Goal: Task Accomplishment & Management: Manage account settings

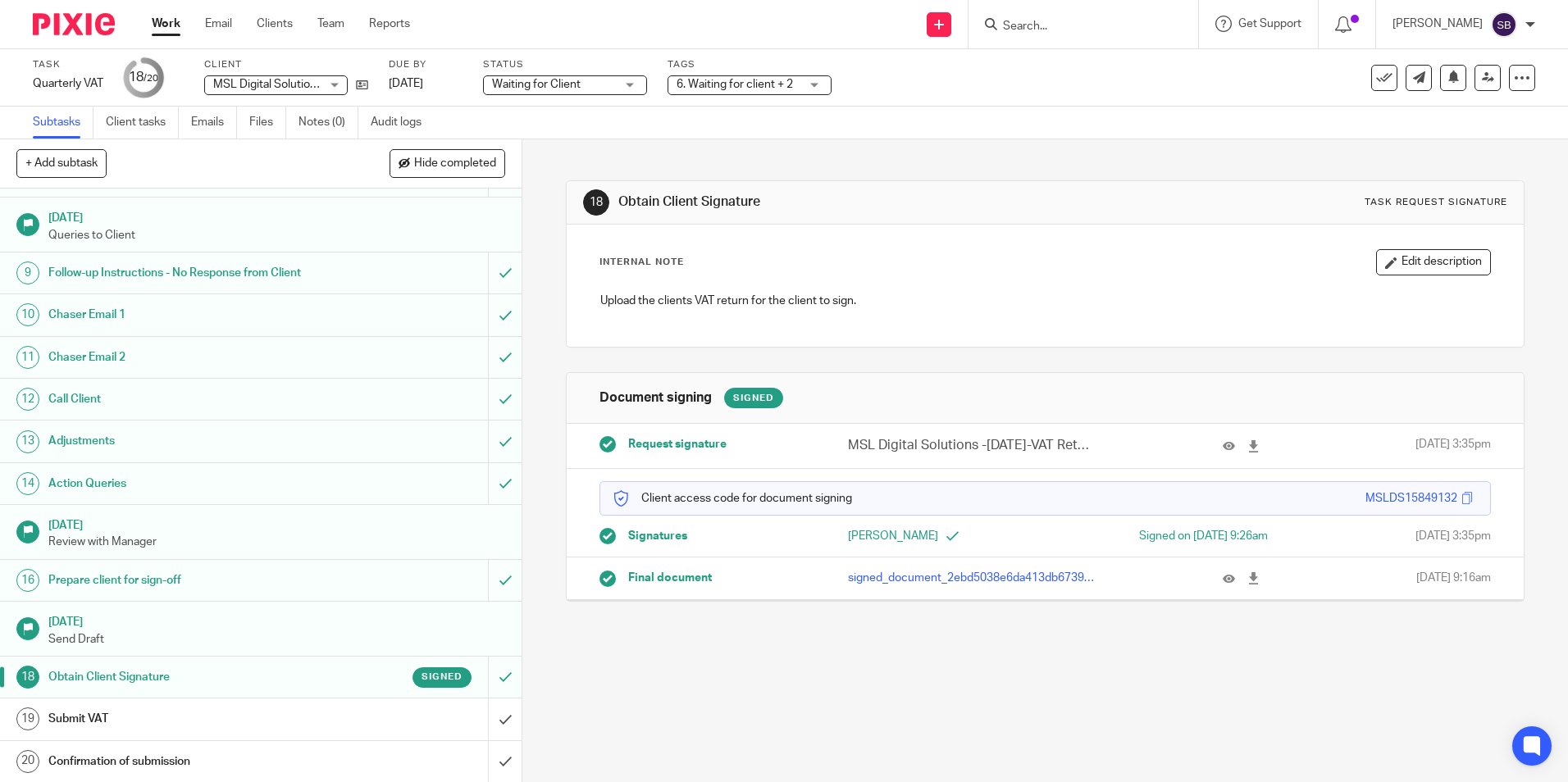
scroll to position [312, 0]
click at [215, 718] on h1 "Submit VAT" at bounding box center [190, 718] width 282 height 25
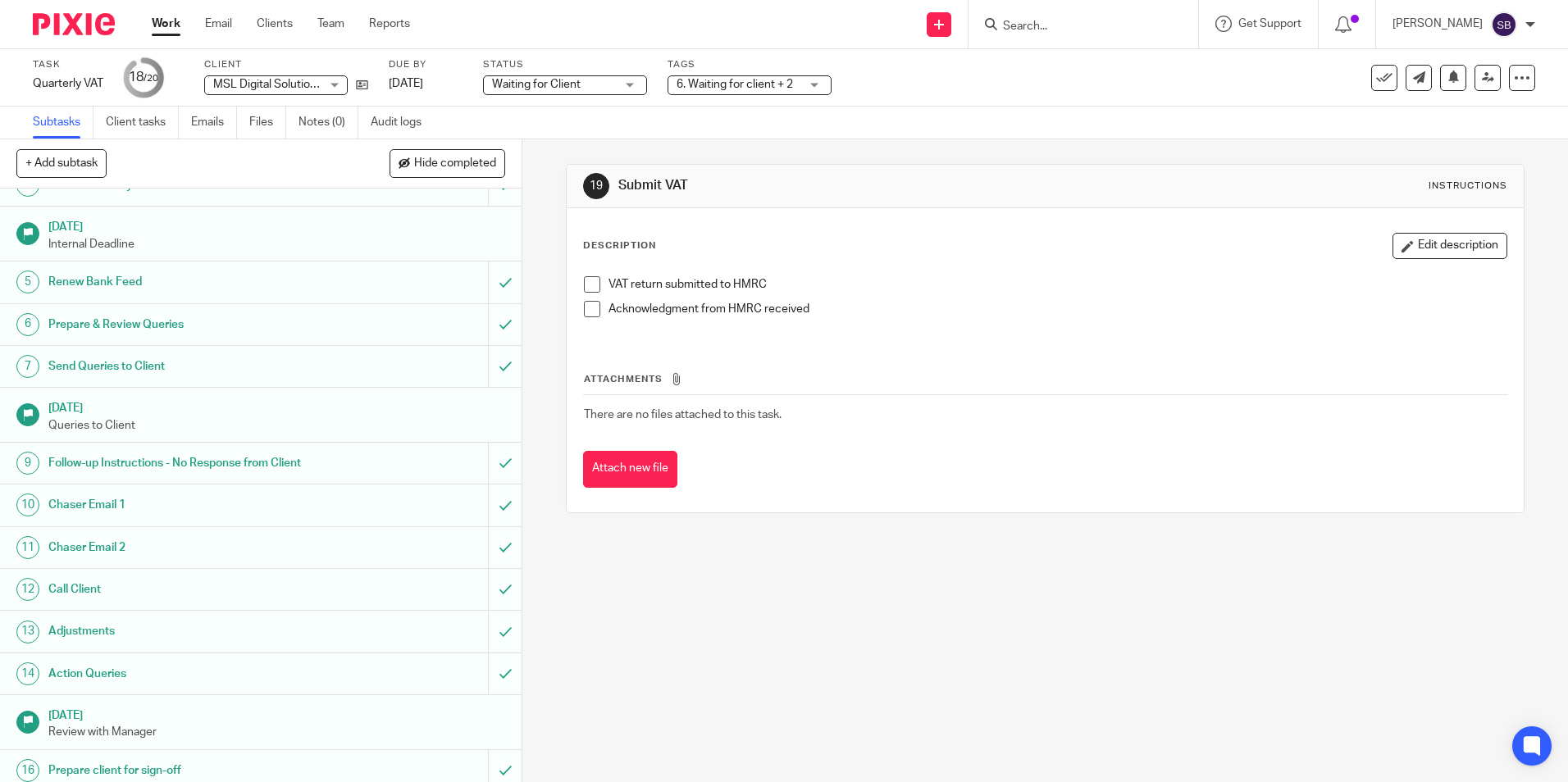
scroll to position [312, 0]
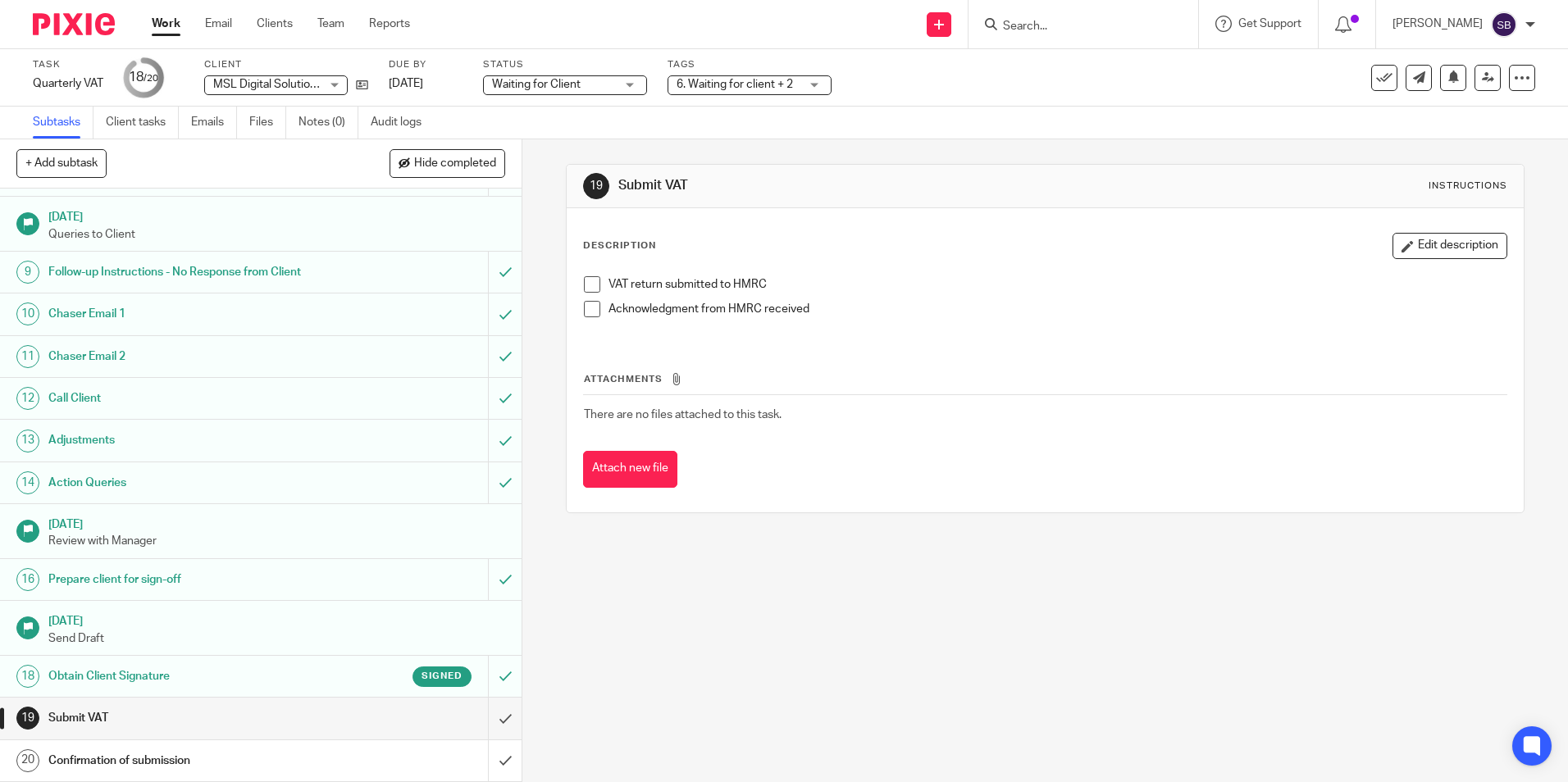
click at [202, 677] on h1 "Obtain Client Signature" at bounding box center [190, 677] width 282 height 25
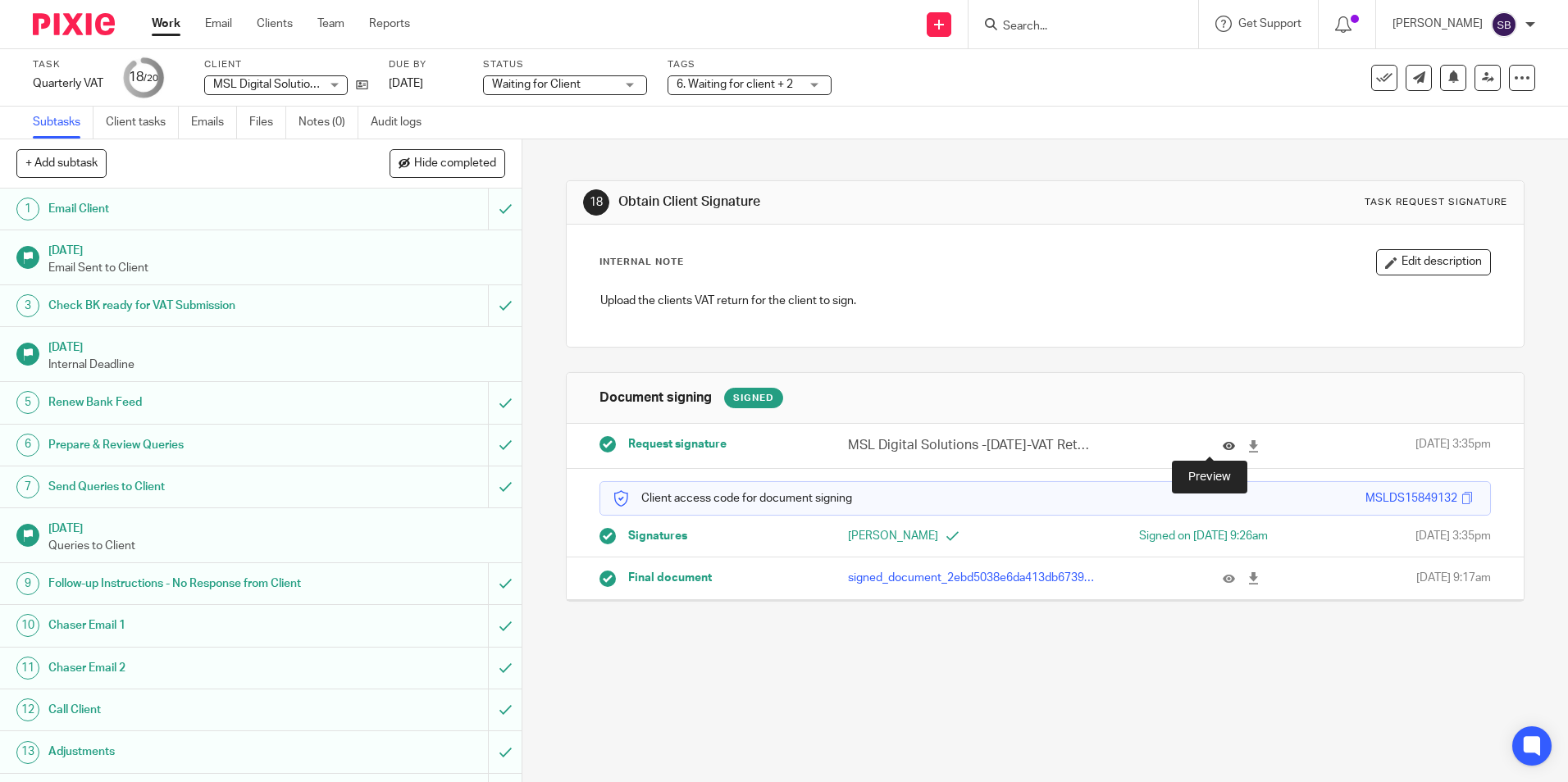
click at [1223, 442] on icon at bounding box center [1228, 446] width 12 height 12
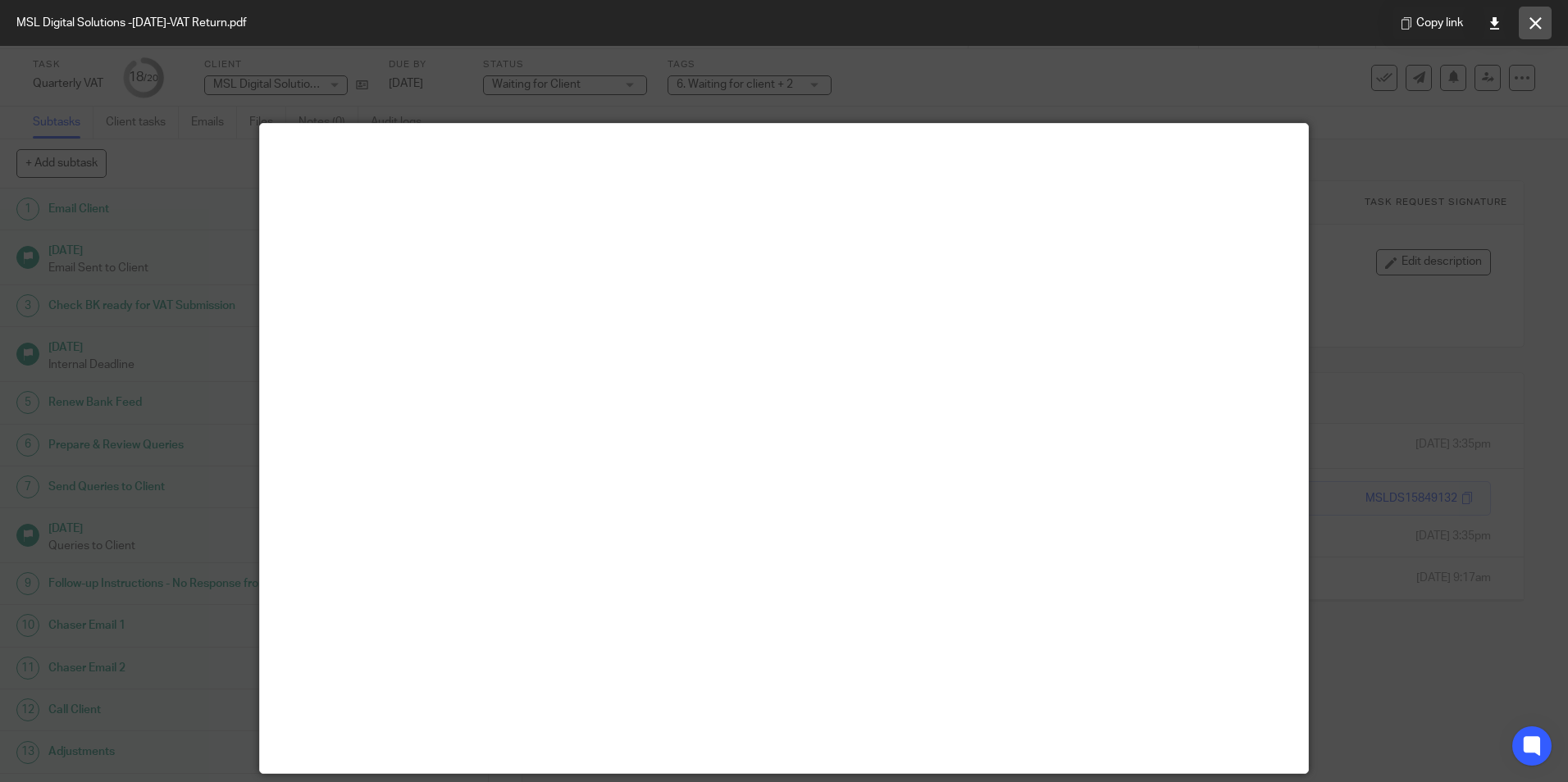
click at [1546, 27] on button at bounding box center [1536, 23] width 32 height 32
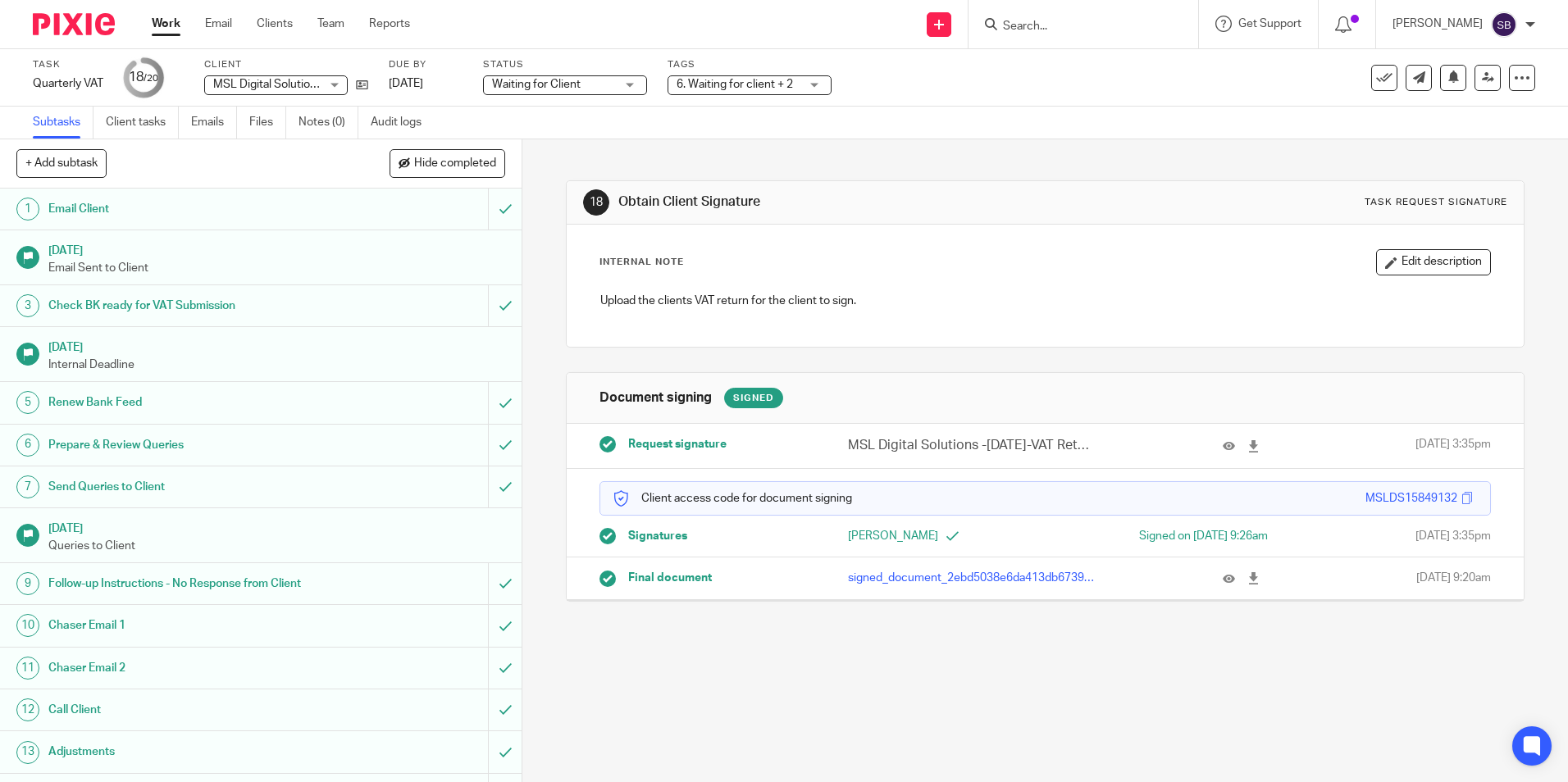
click at [1223, 453] on div at bounding box center [1235, 446] width 25 height 19
click at [1223, 447] on icon at bounding box center [1228, 446] width 12 height 12
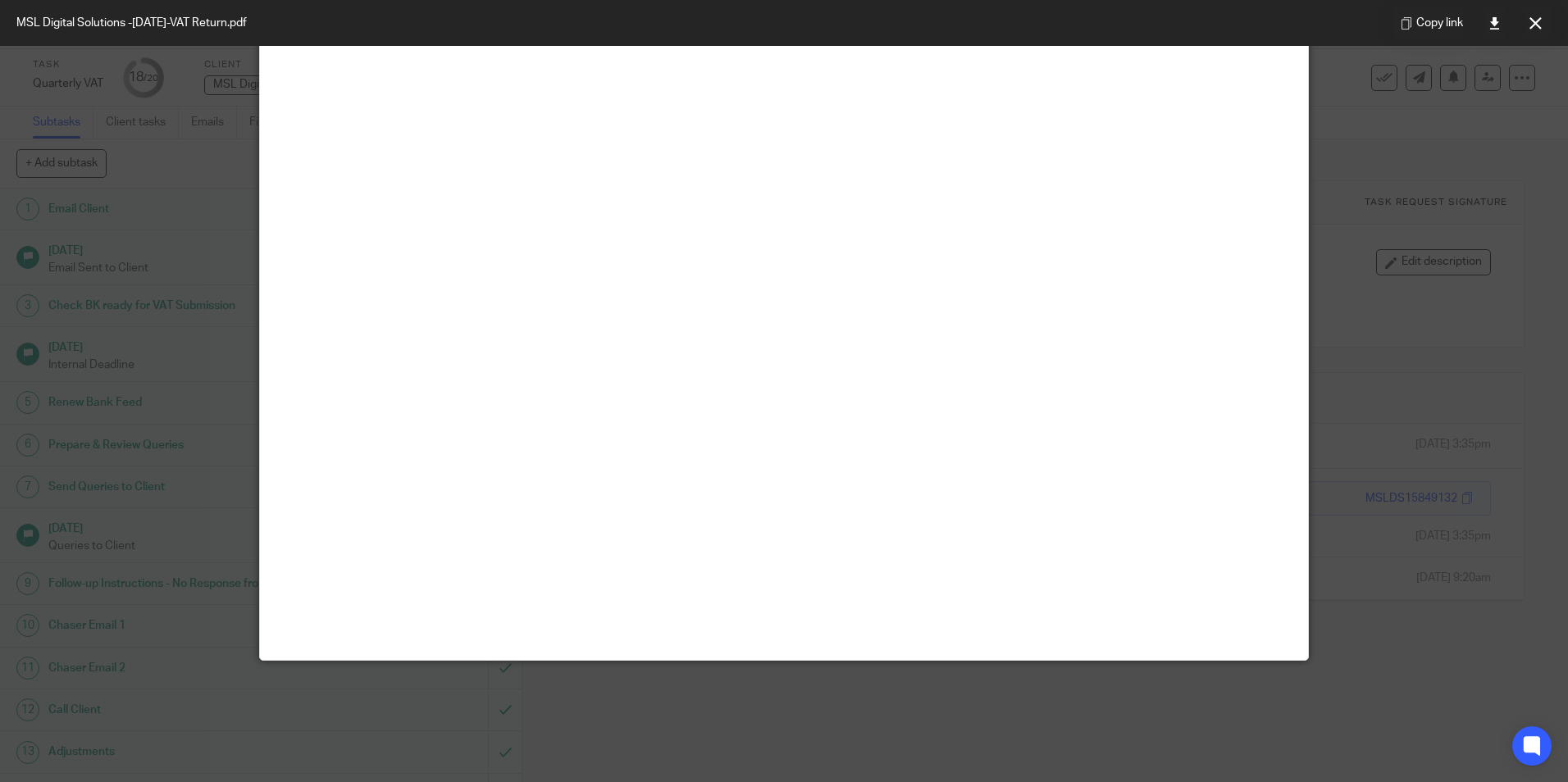
scroll to position [114, 0]
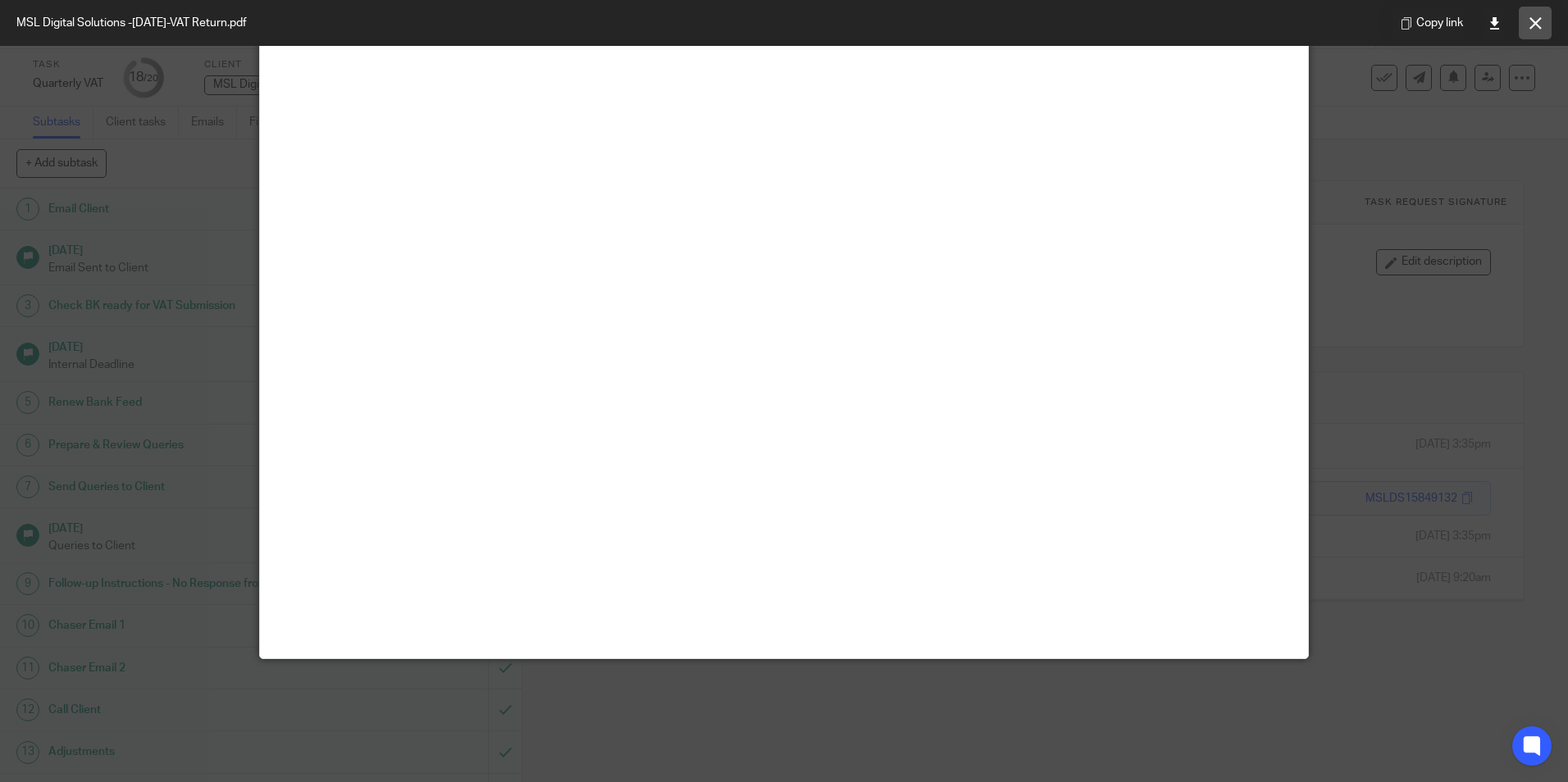
click at [1549, 18] on button at bounding box center [1536, 23] width 32 height 32
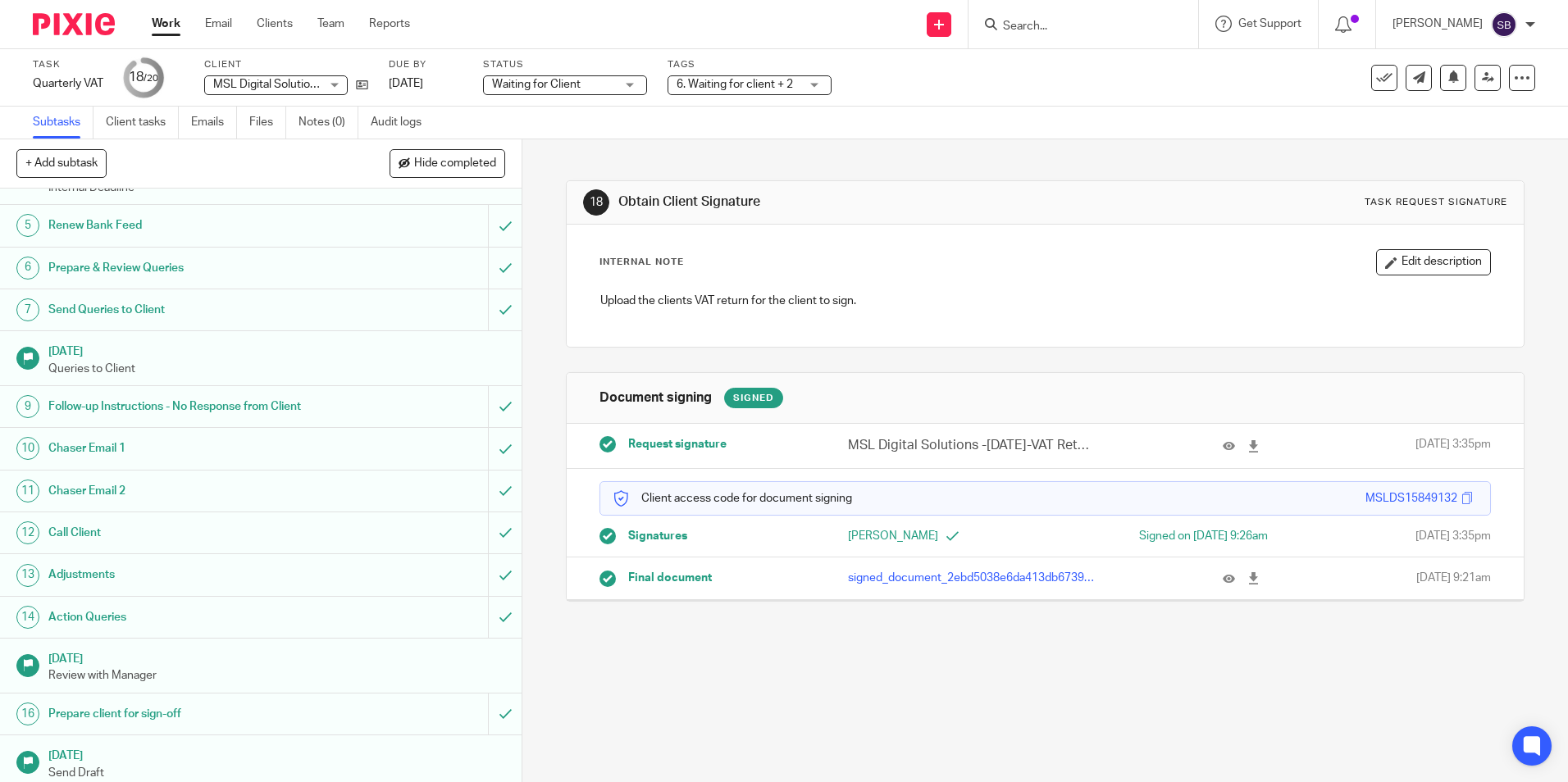
scroll to position [312, 0]
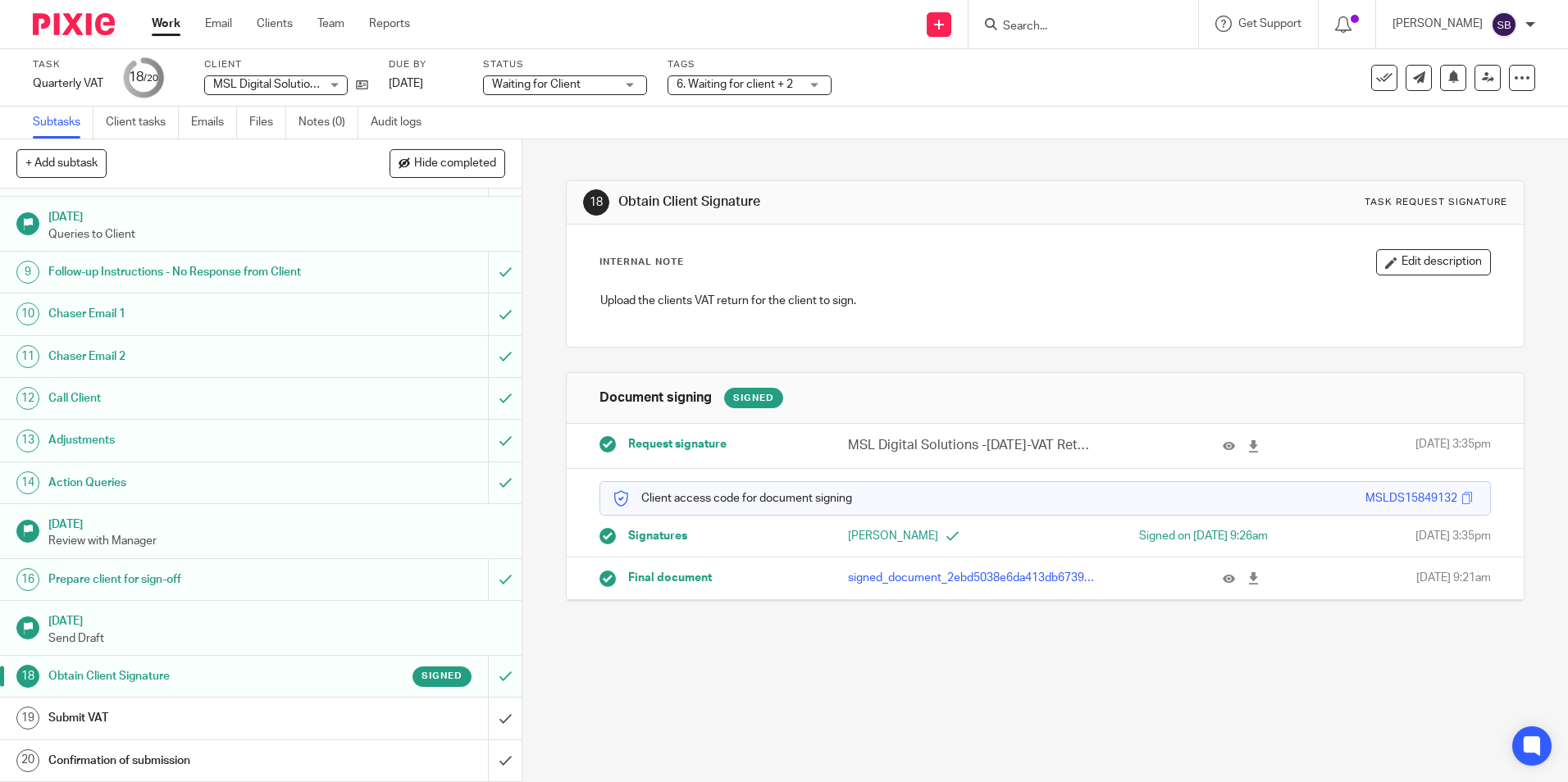
click at [422, 710] on div "Submit VAT" at bounding box center [260, 718] width 424 height 25
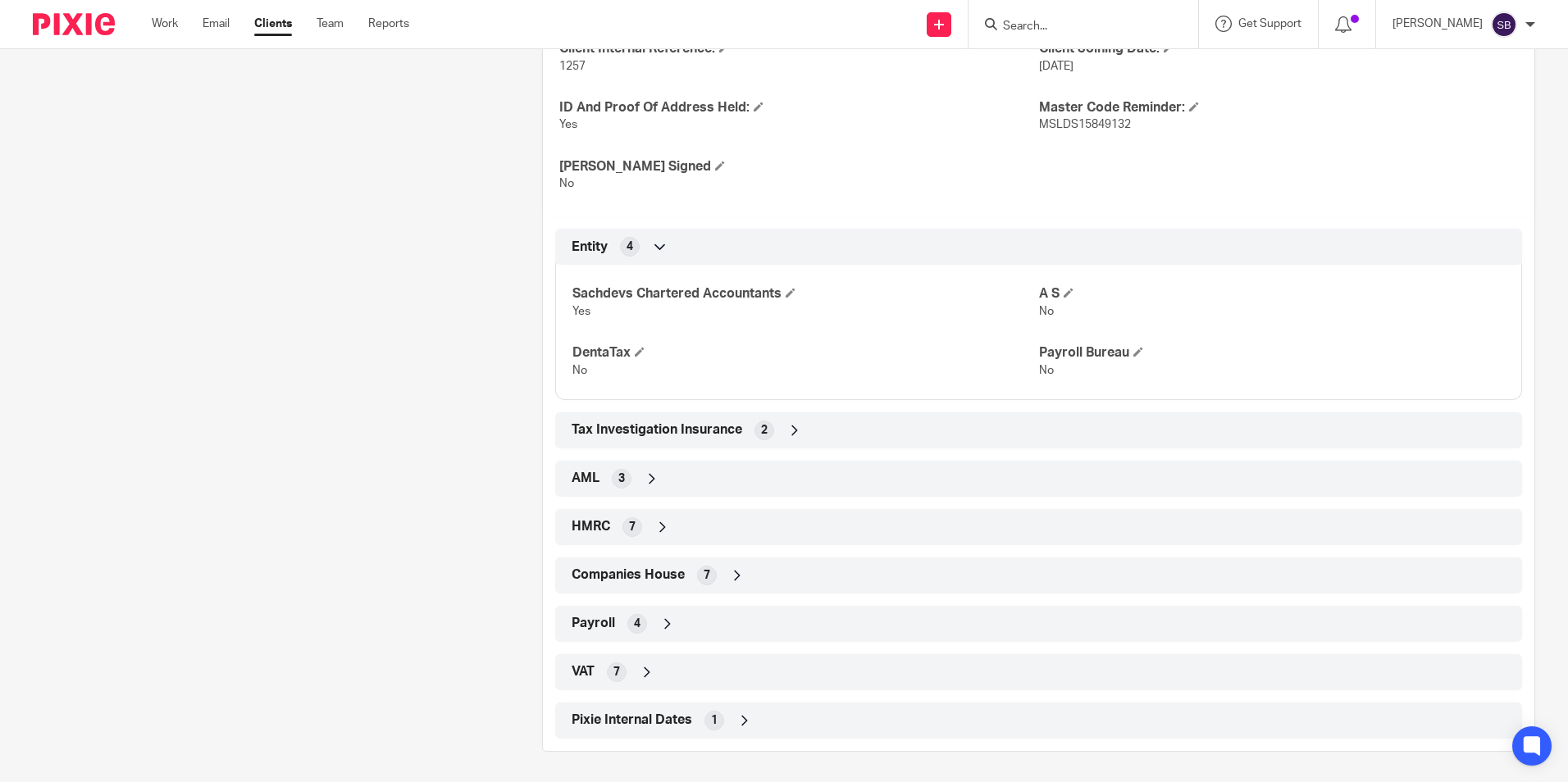
scroll to position [618, 0]
click at [703, 671] on div "VAT 7" at bounding box center [1039, 669] width 942 height 28
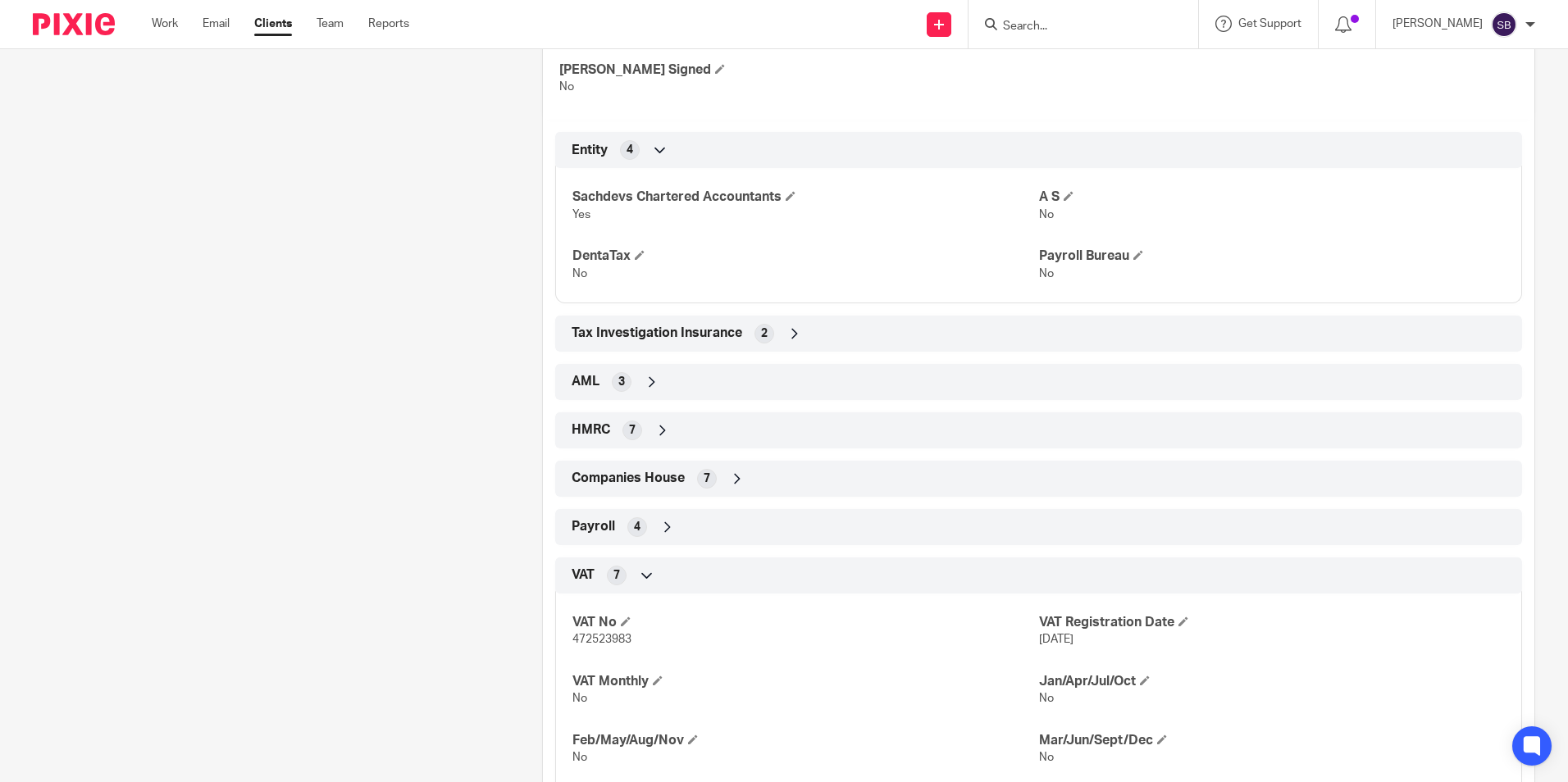
scroll to position [460, 0]
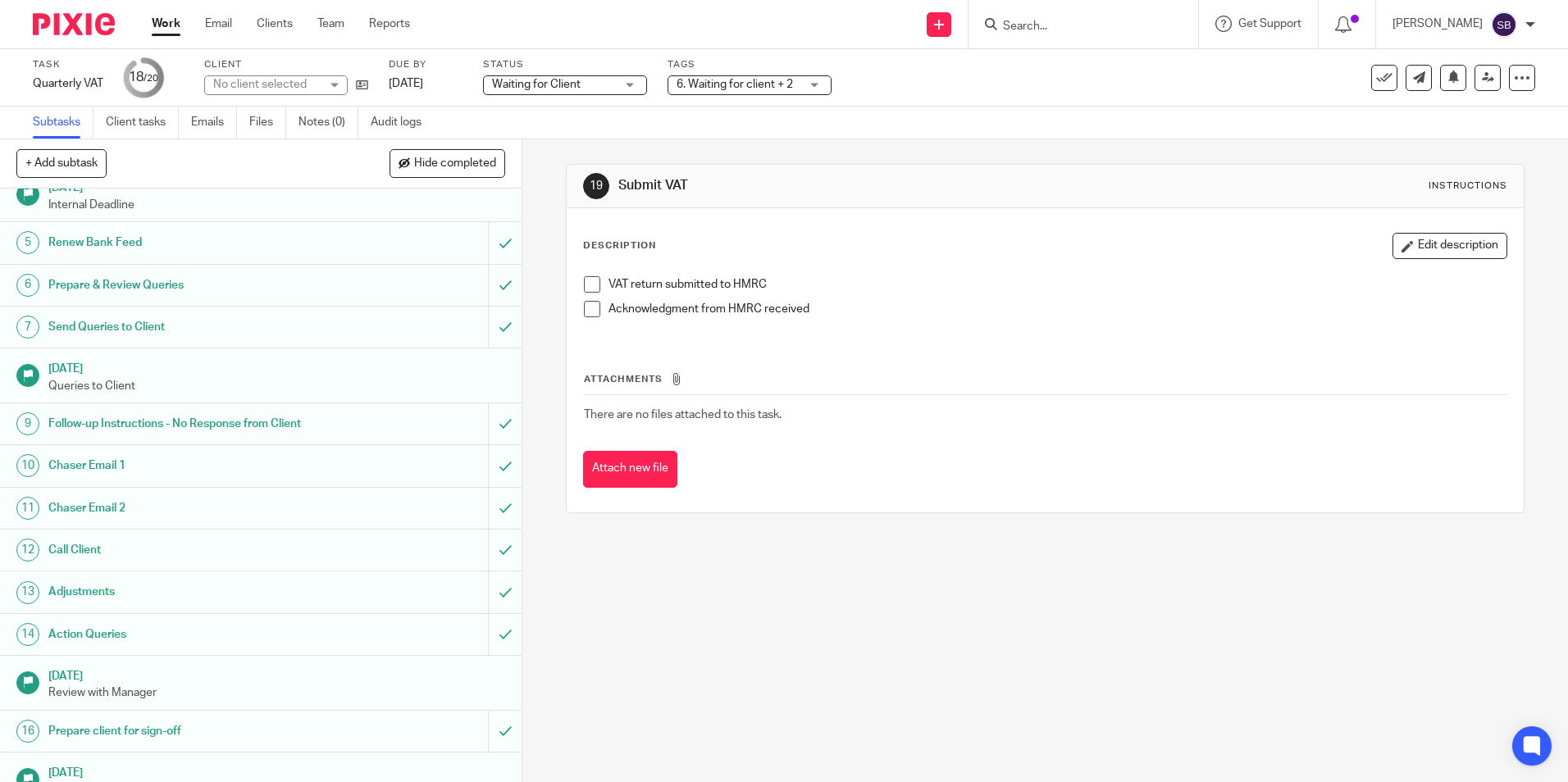
scroll to position [312, 0]
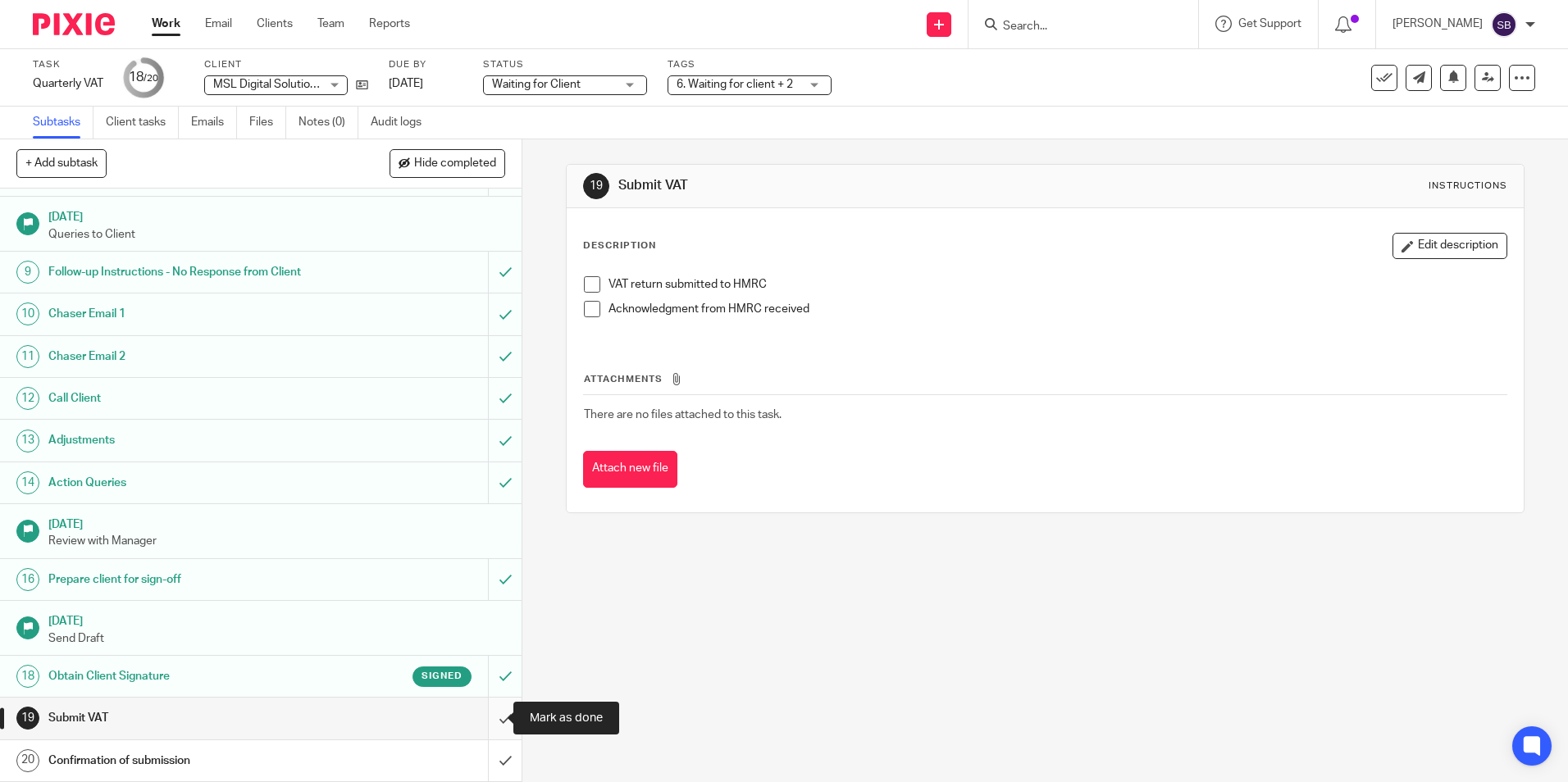
click at [486, 714] on input "submit" at bounding box center [260, 718] width 522 height 41
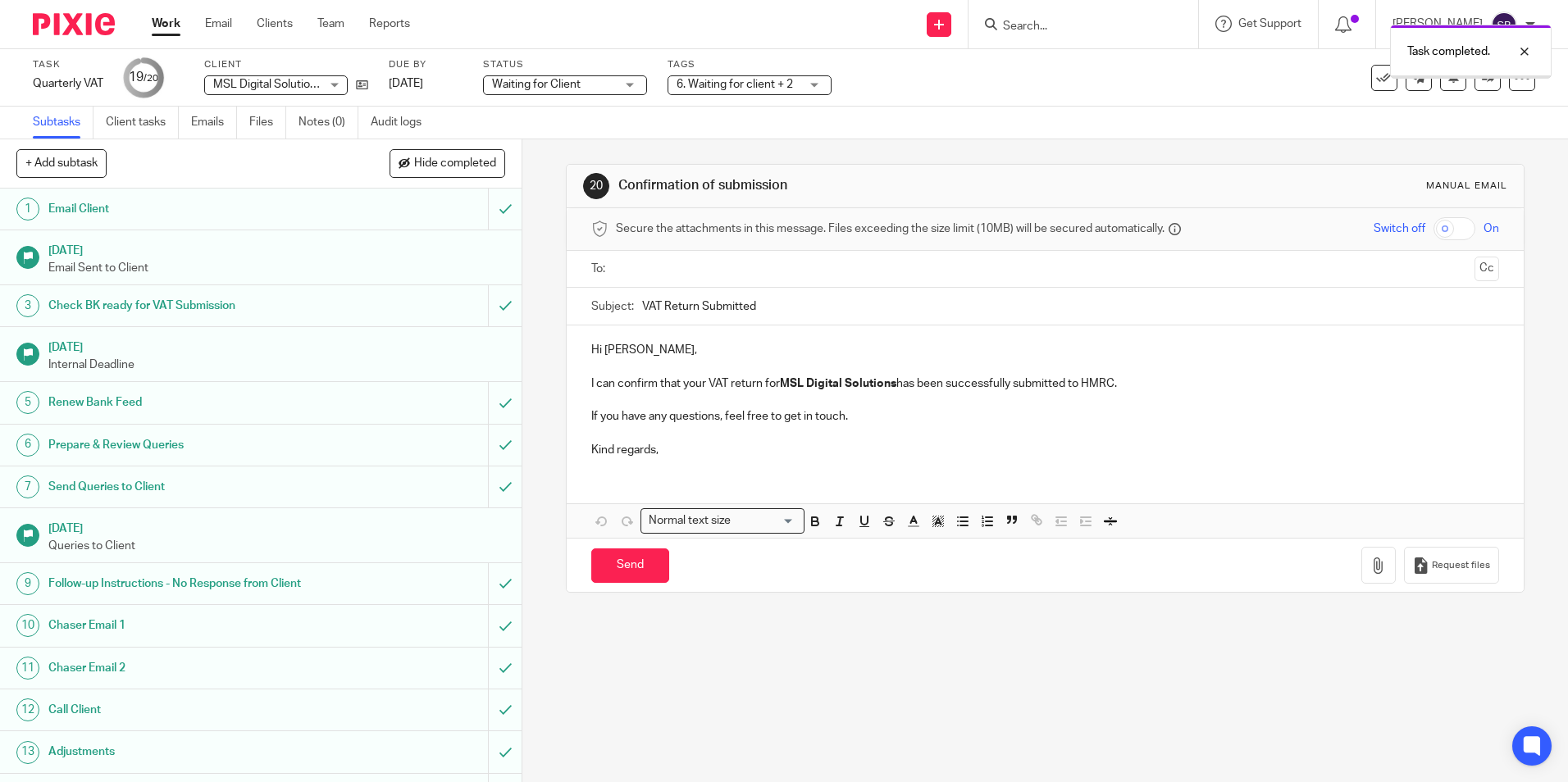
scroll to position [312, 0]
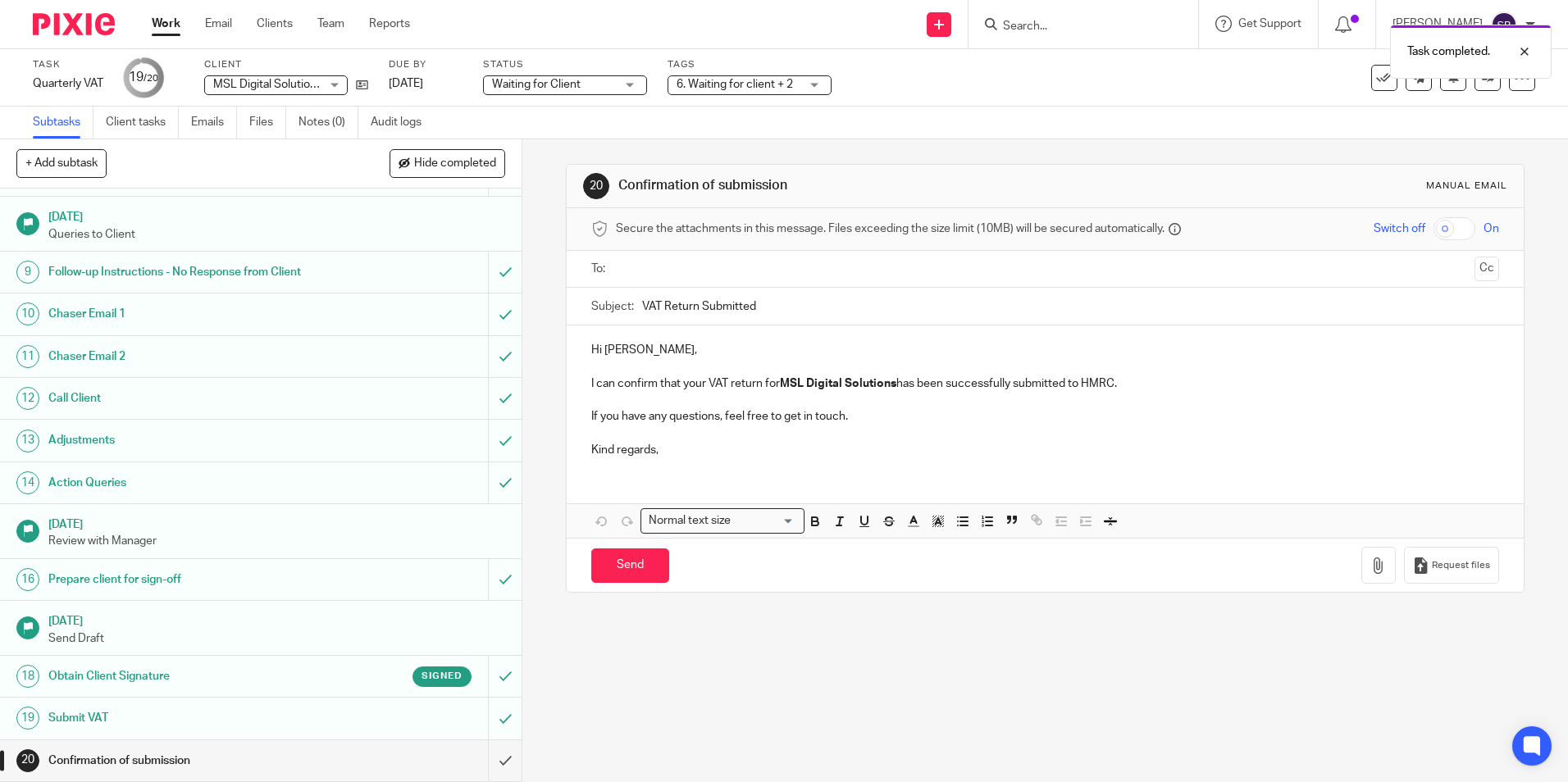
click at [702, 267] on input "text" at bounding box center [1044, 270] width 846 height 19
click at [1475, 273] on button "Cc" at bounding box center [1487, 271] width 25 height 25
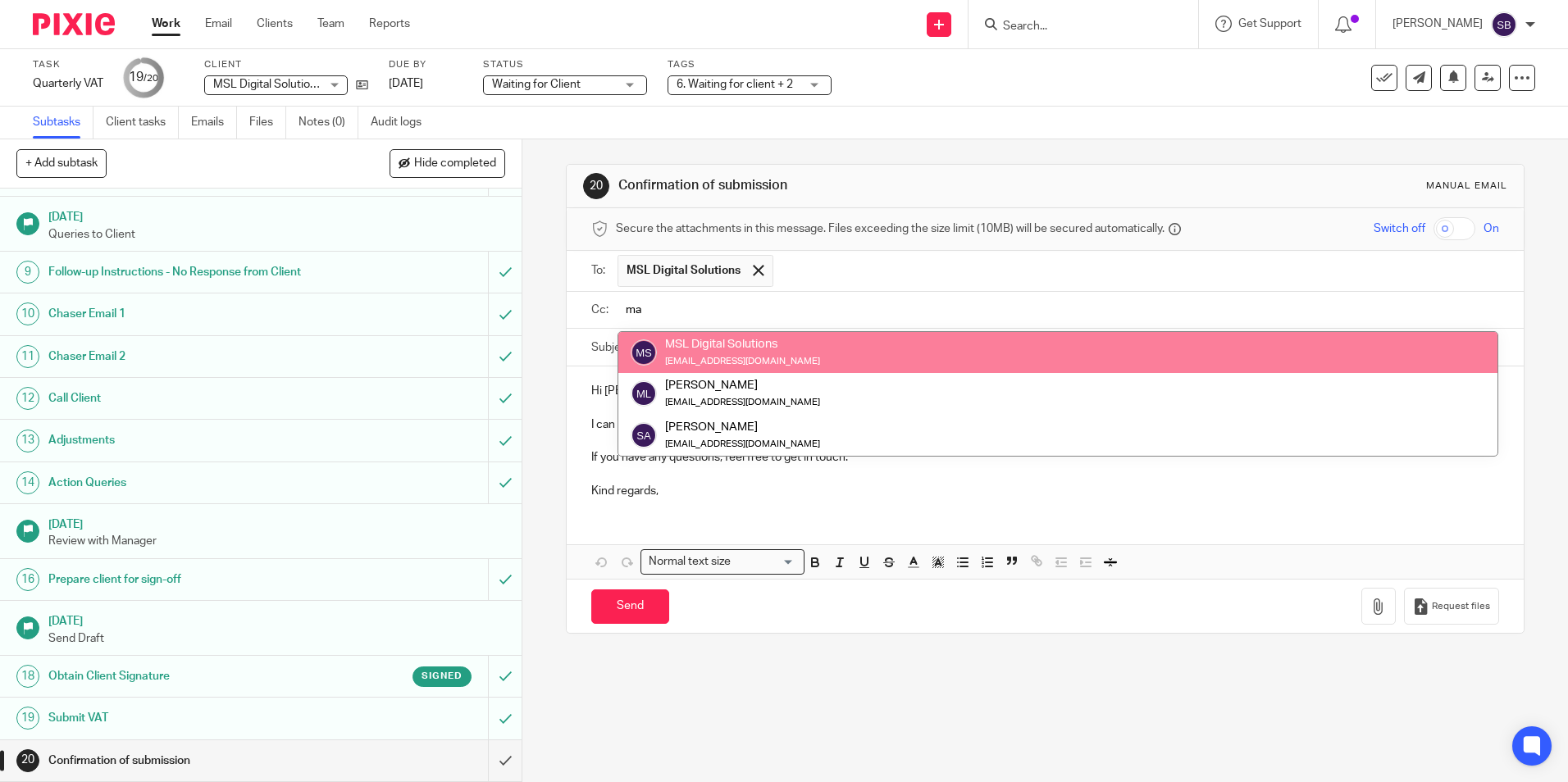
type input "ma"
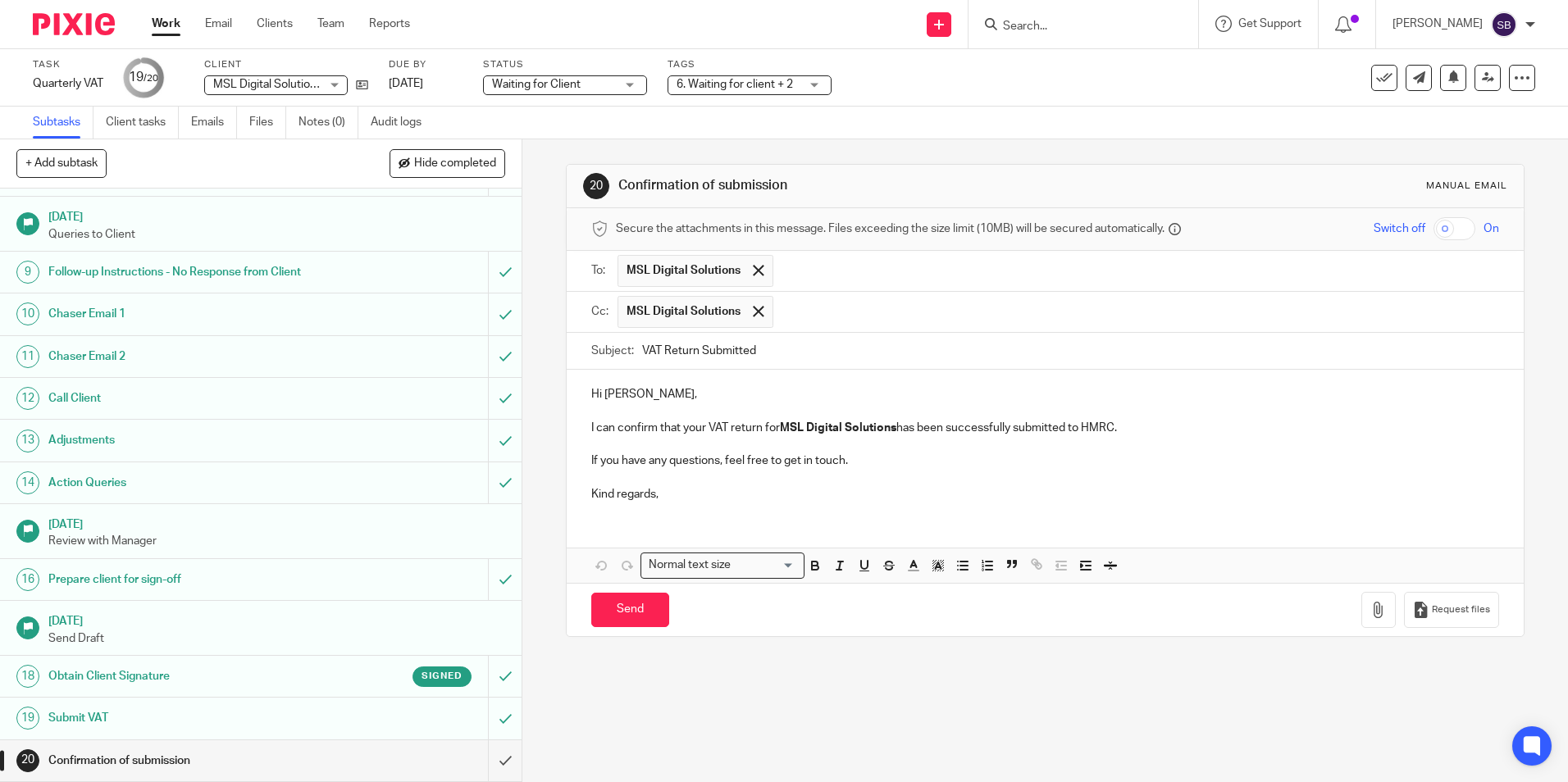
click at [704, 429] on p "I can confirm that your VAT return for MSL Digital Solutions has been successfu…" at bounding box center [1044, 427] width 907 height 16
click at [873, 447] on p at bounding box center [1044, 444] width 907 height 16
click at [617, 609] on input "Send" at bounding box center [630, 610] width 78 height 35
type input "Sent"
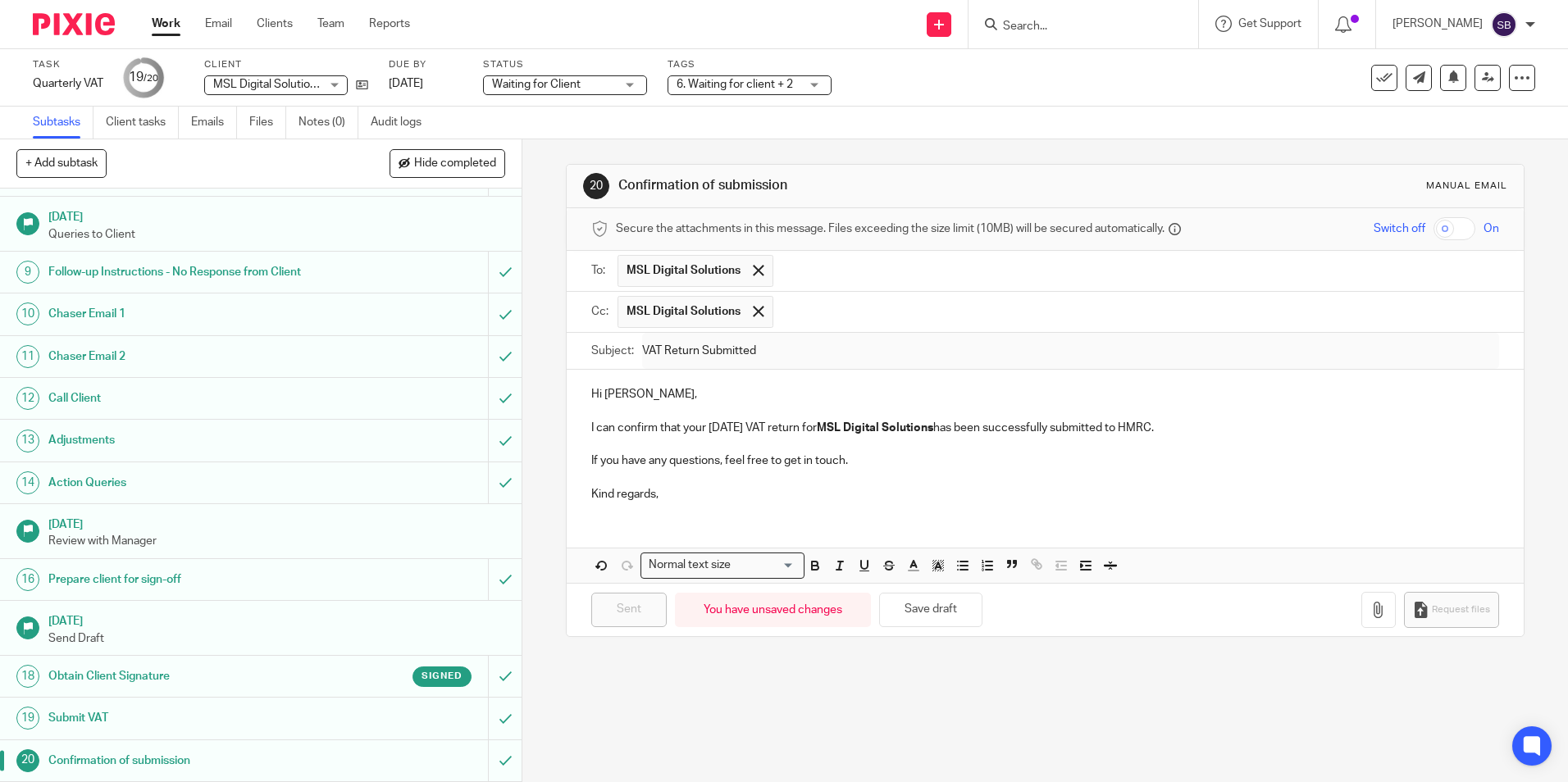
click at [1373, 88] on button at bounding box center [1385, 78] width 27 height 27
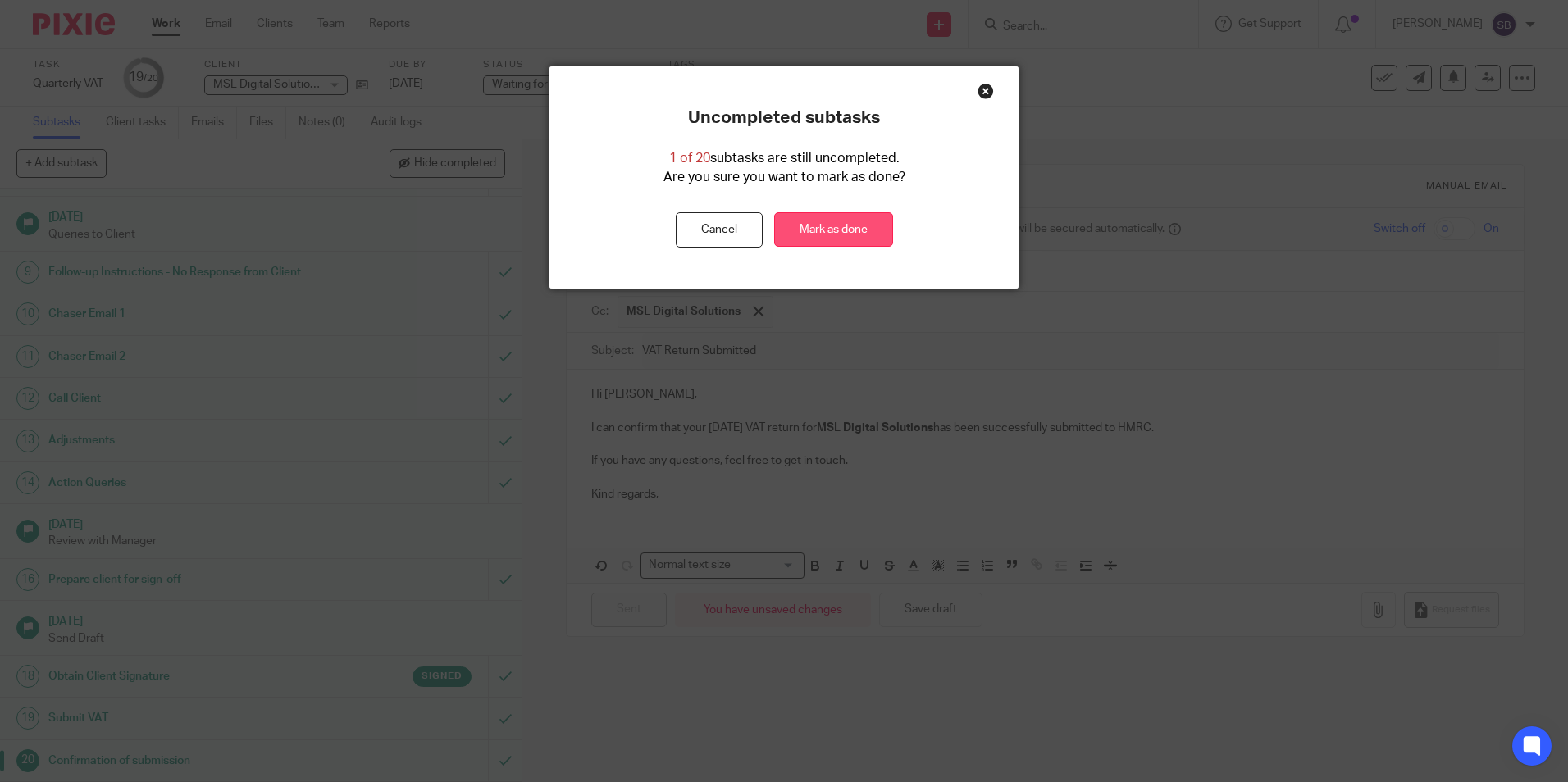
click at [848, 226] on link "Mark as done" at bounding box center [834, 230] width 119 height 35
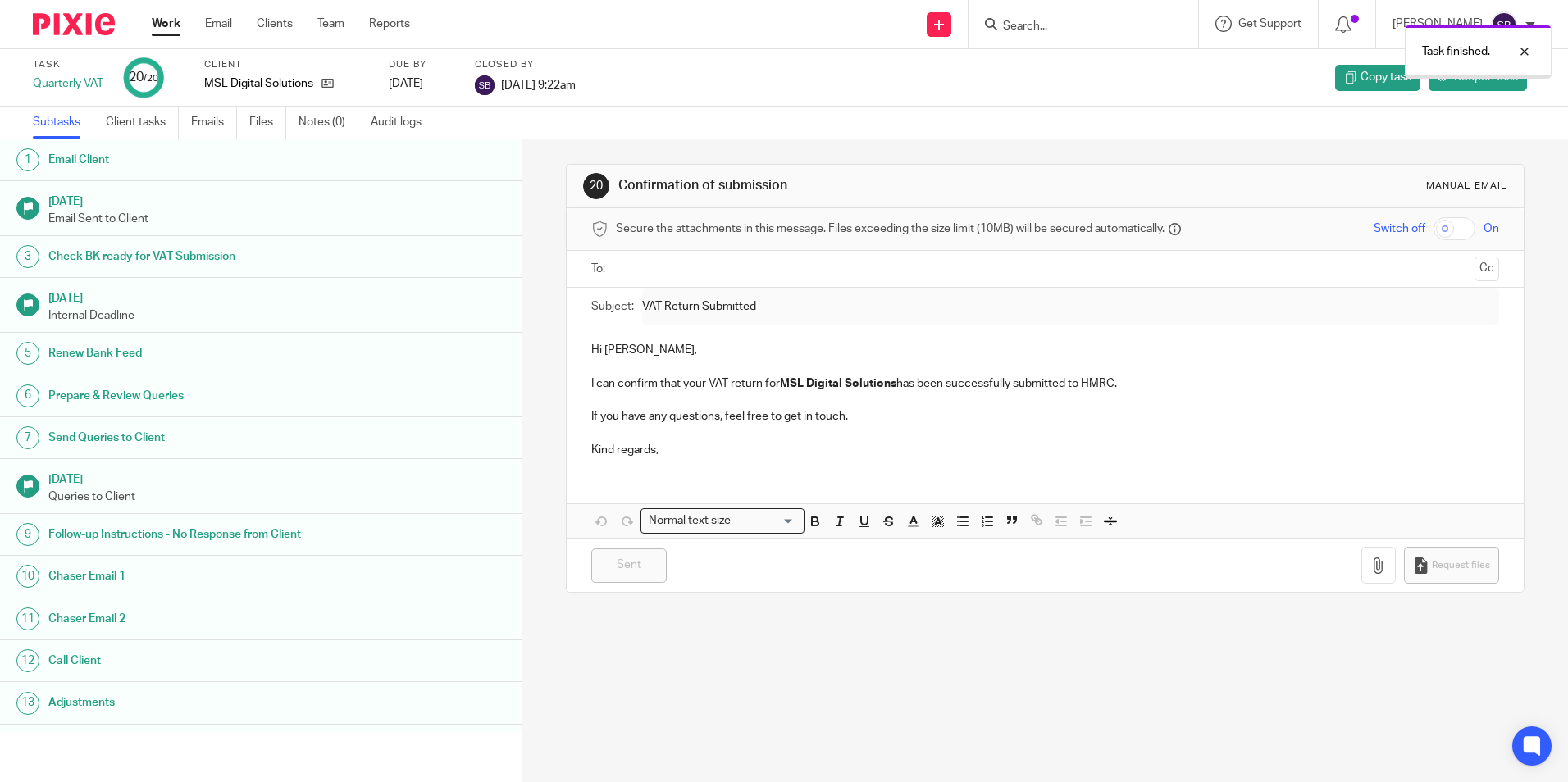
click at [171, 31] on link "Work" at bounding box center [166, 23] width 29 height 16
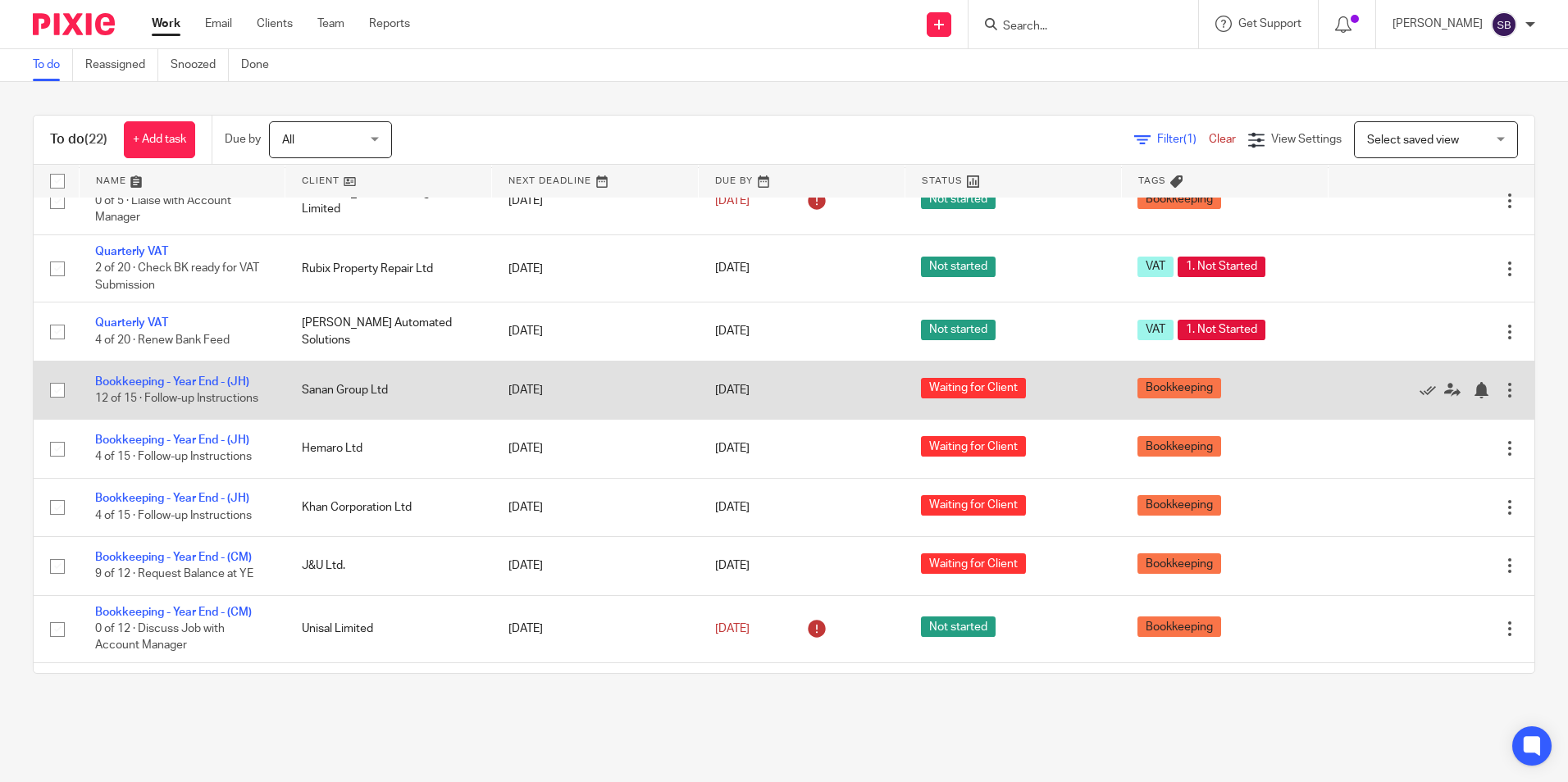
scroll to position [883, 0]
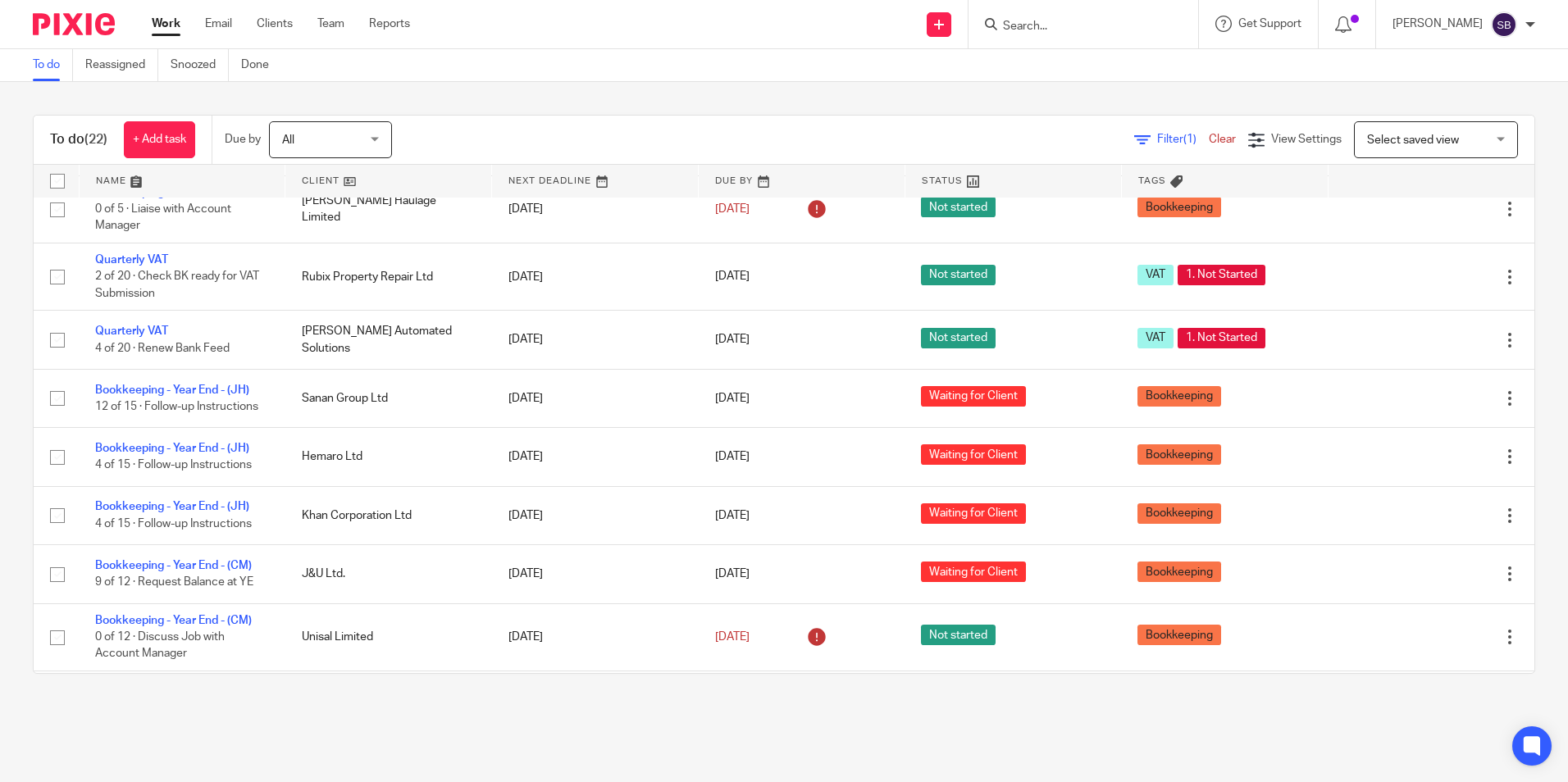
click at [454, 782] on html "Work Email Clients Team Reports Work Email Clients Team Reports Settings Send n…" at bounding box center [784, 391] width 1568 height 782
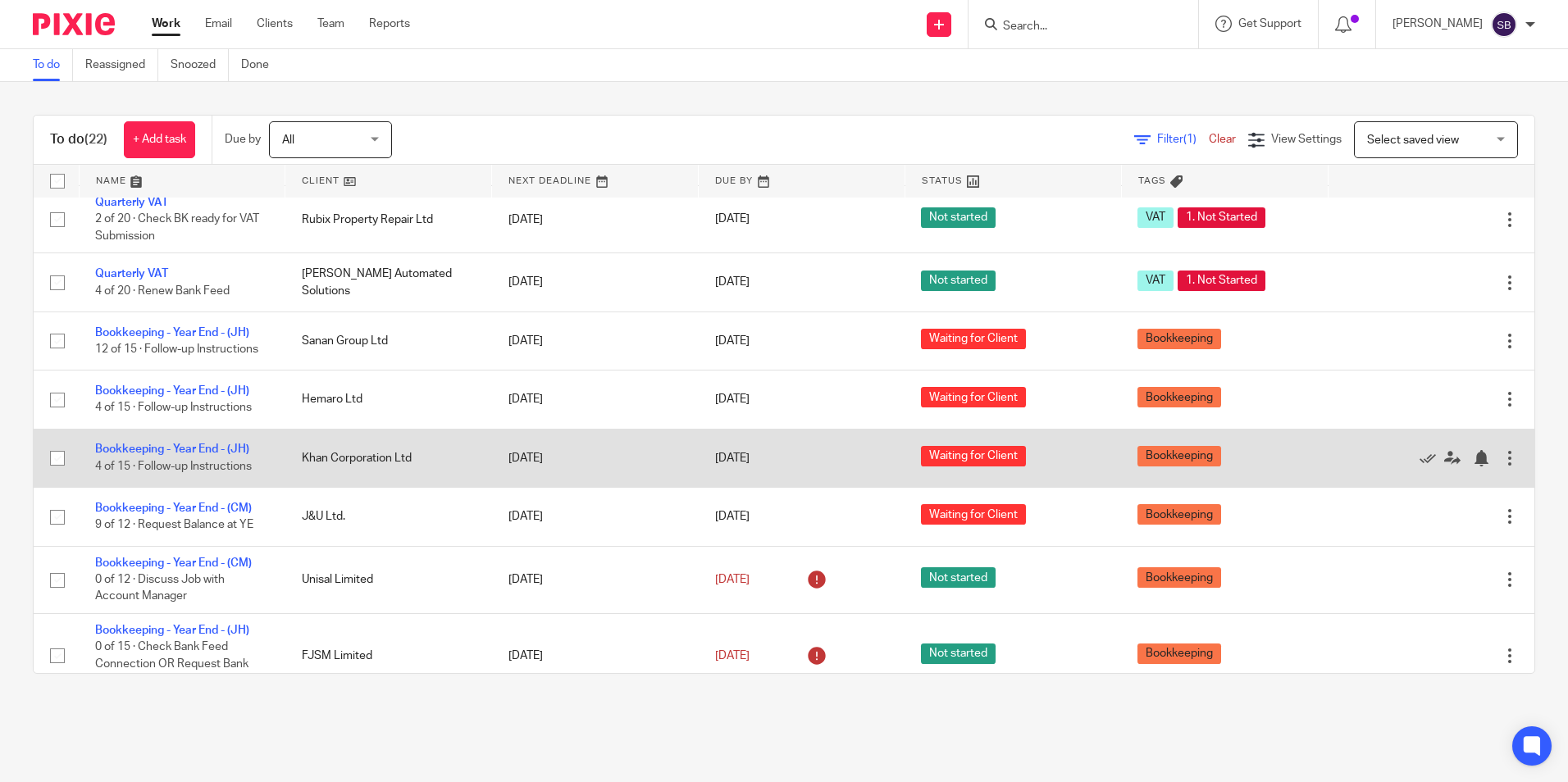
scroll to position [965, 0]
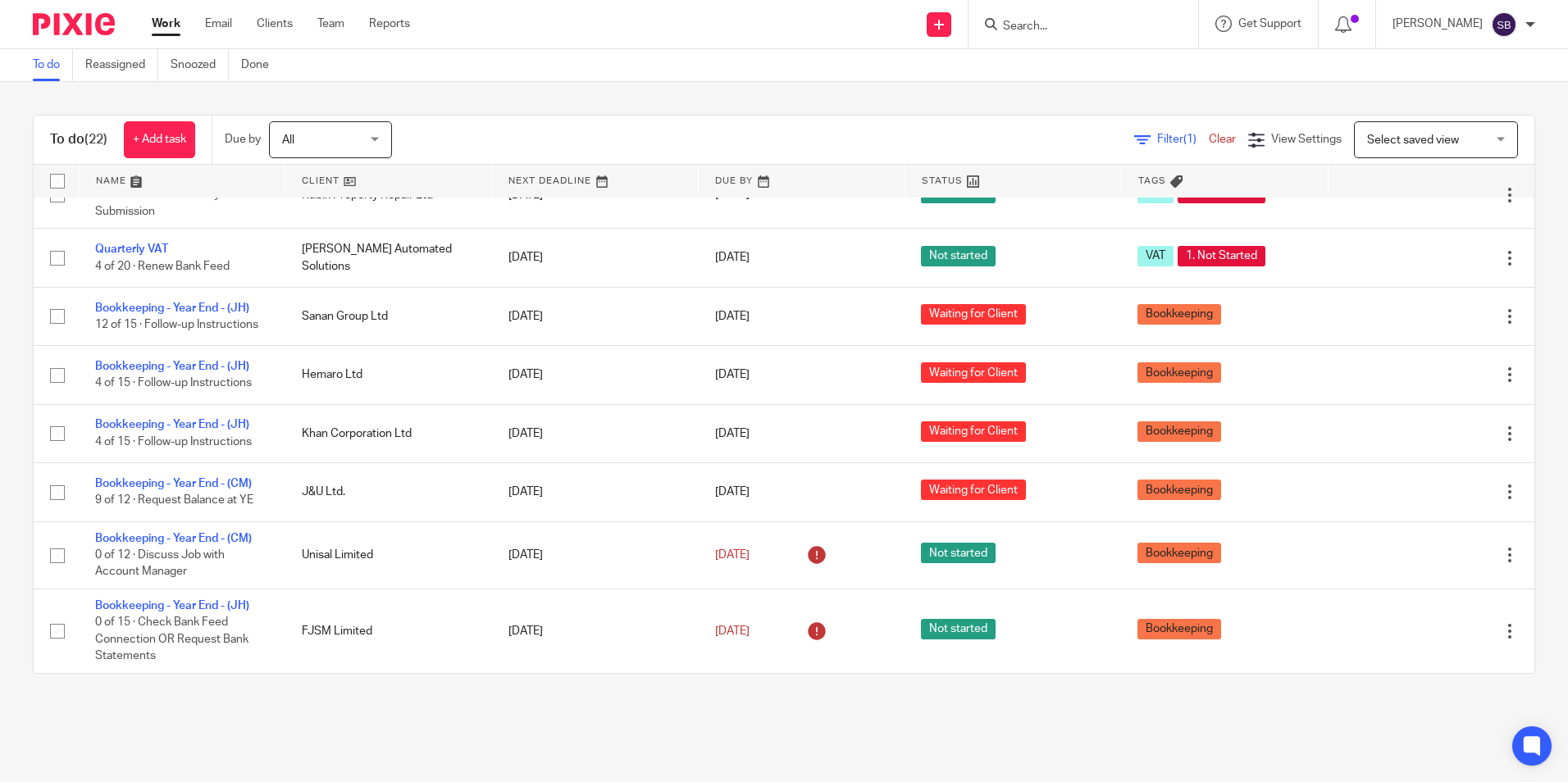
click at [1047, 44] on div at bounding box center [1083, 24] width 230 height 49
click at [1046, 32] on input "Search" at bounding box center [1075, 27] width 148 height 14
type input "new reflection"
click button "submit" at bounding box center [0, 0] width 0 height 0
click at [1114, 67] on link at bounding box center [1147, 71] width 298 height 38
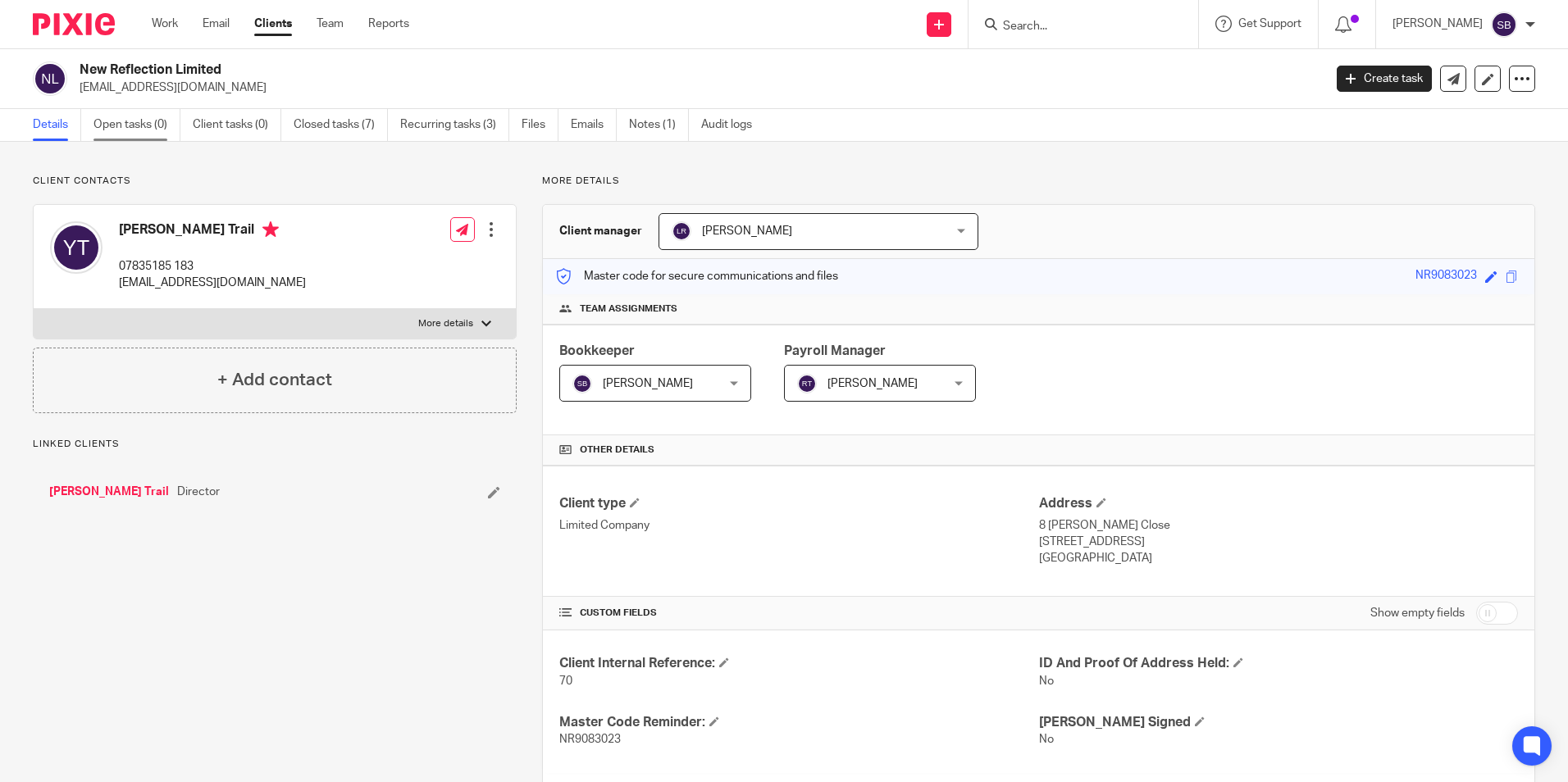
click at [137, 129] on link "Open tasks (0)" at bounding box center [136, 125] width 87 height 32
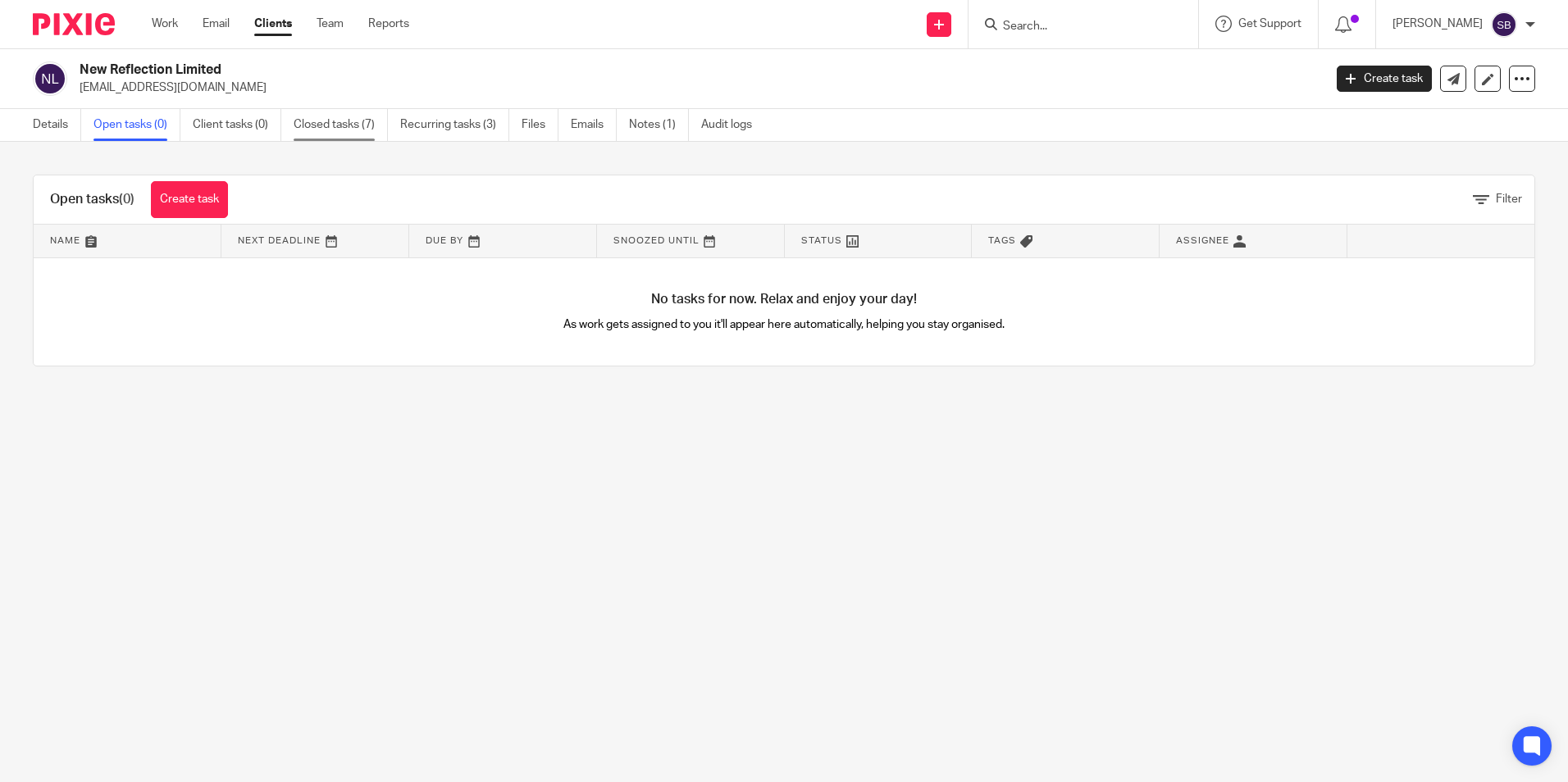
click at [361, 123] on link "Closed tasks (7)" at bounding box center [340, 125] width 94 height 32
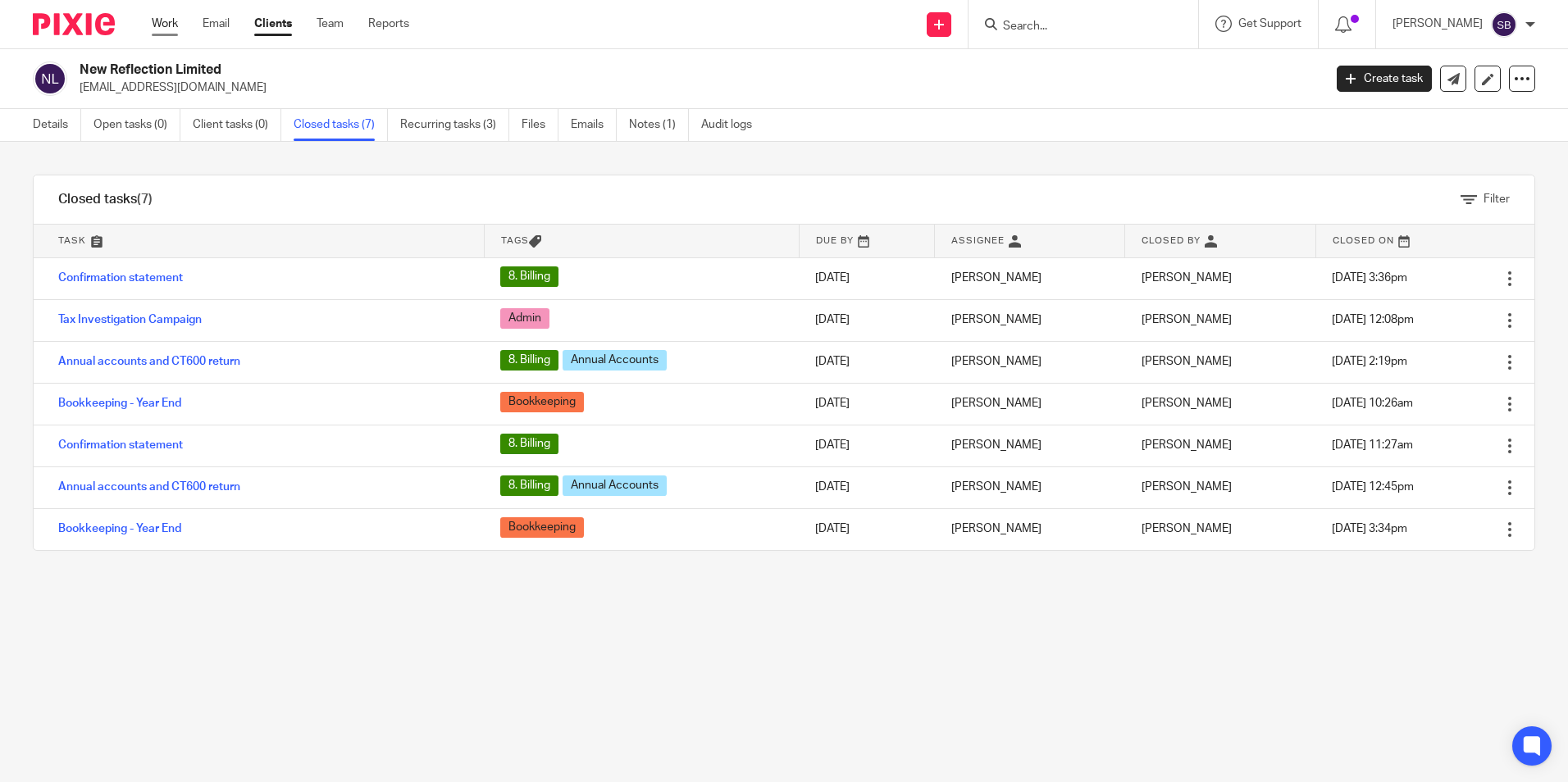
click at [158, 20] on link "Work" at bounding box center [165, 23] width 27 height 16
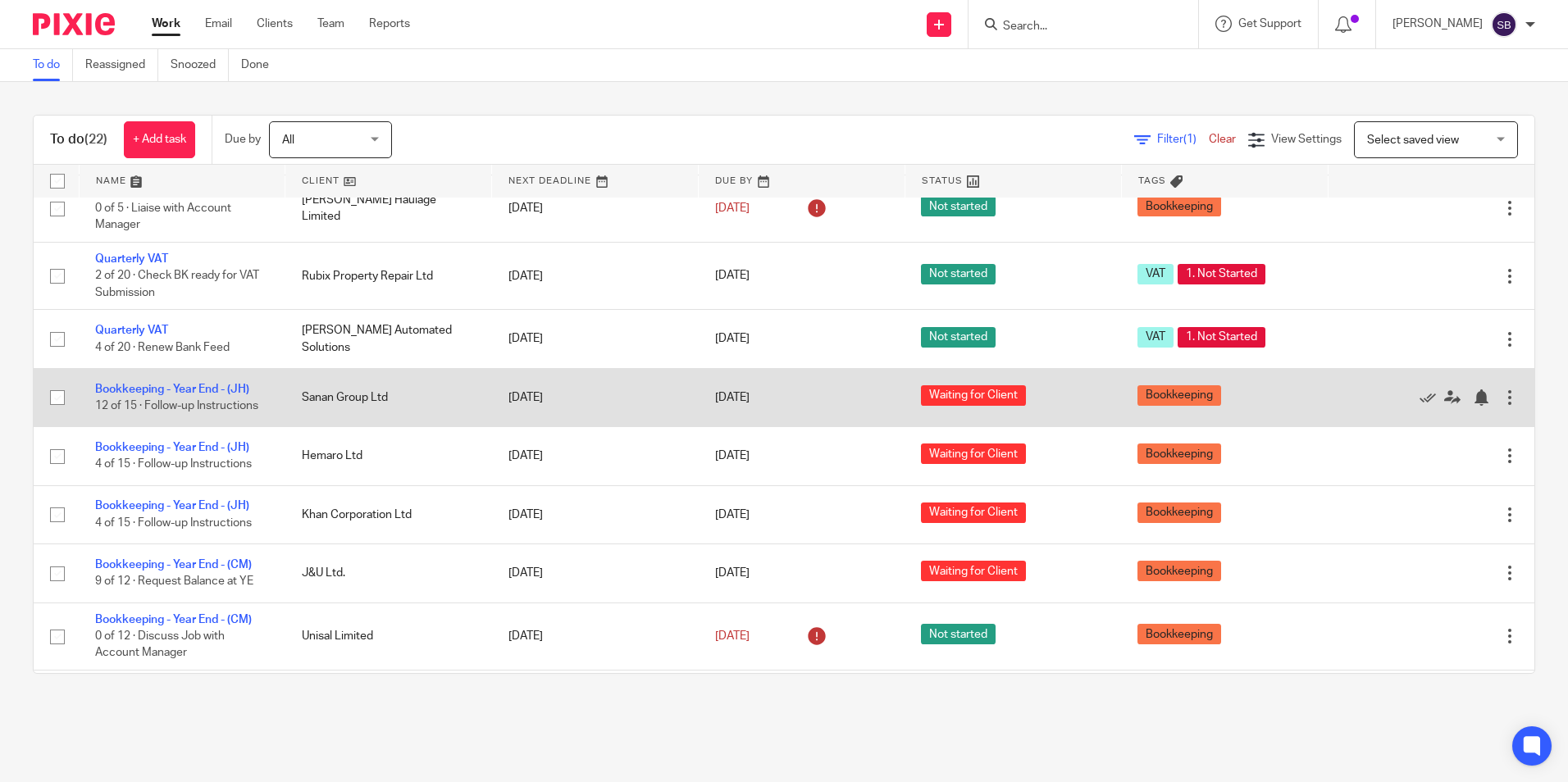
scroll to position [965, 0]
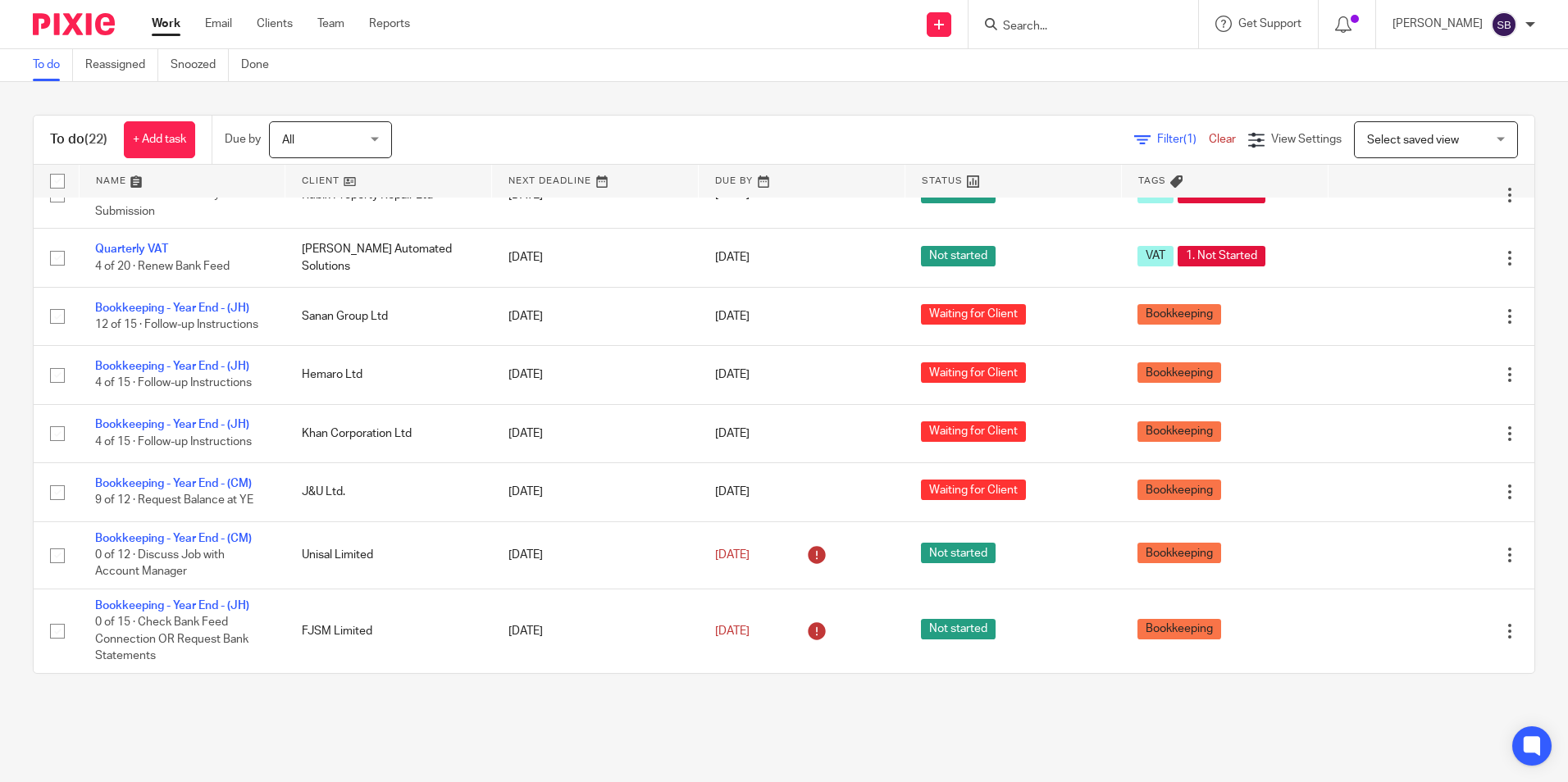
click at [1125, 37] on div at bounding box center [1083, 24] width 230 height 49
click at [1113, 28] on input "Search" at bounding box center [1075, 27] width 148 height 14
type input "angels"
click at [1124, 76] on link at bounding box center [1127, 71] width 258 height 38
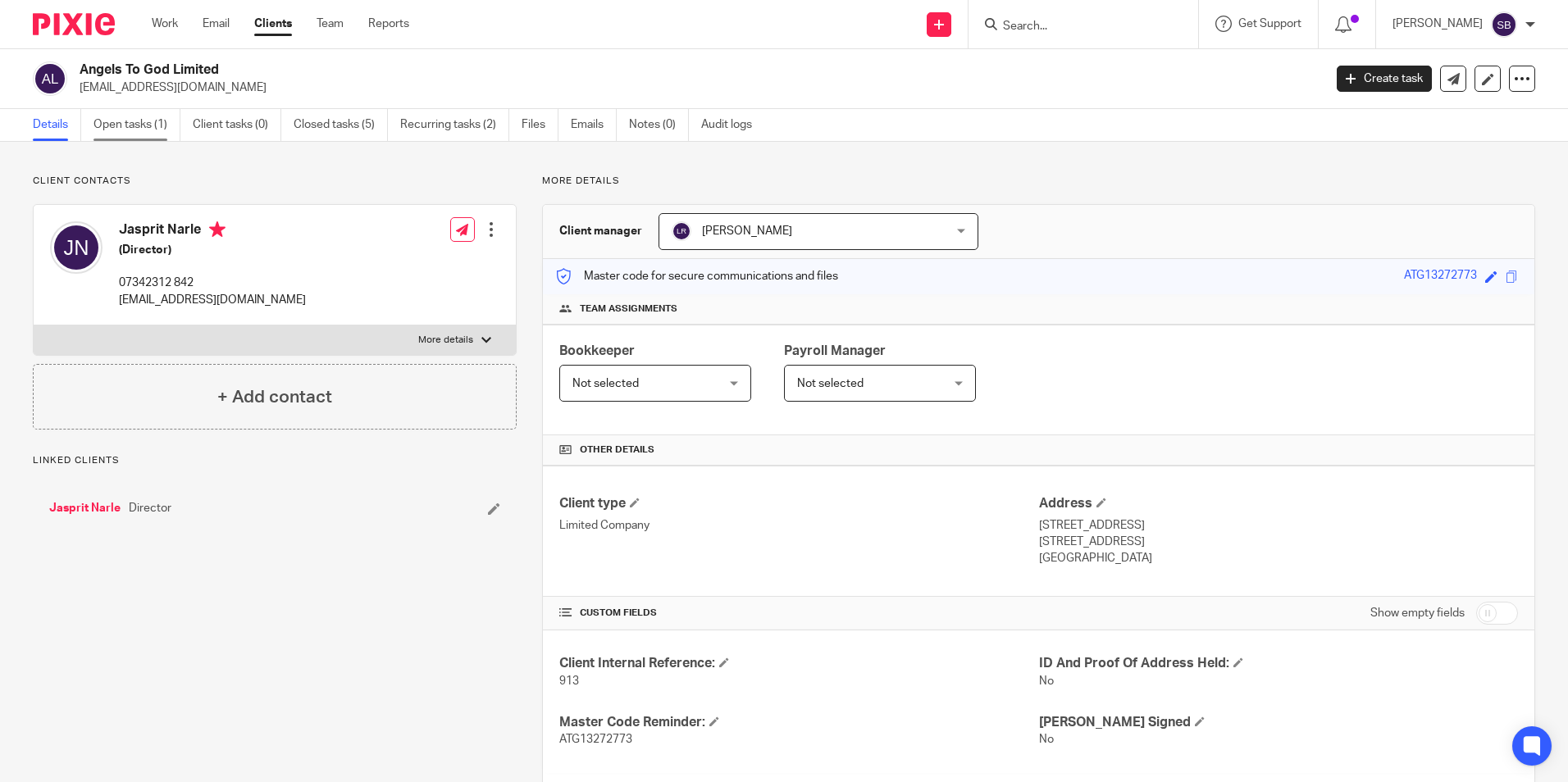
click at [137, 126] on link "Open tasks (1)" at bounding box center [136, 125] width 87 height 32
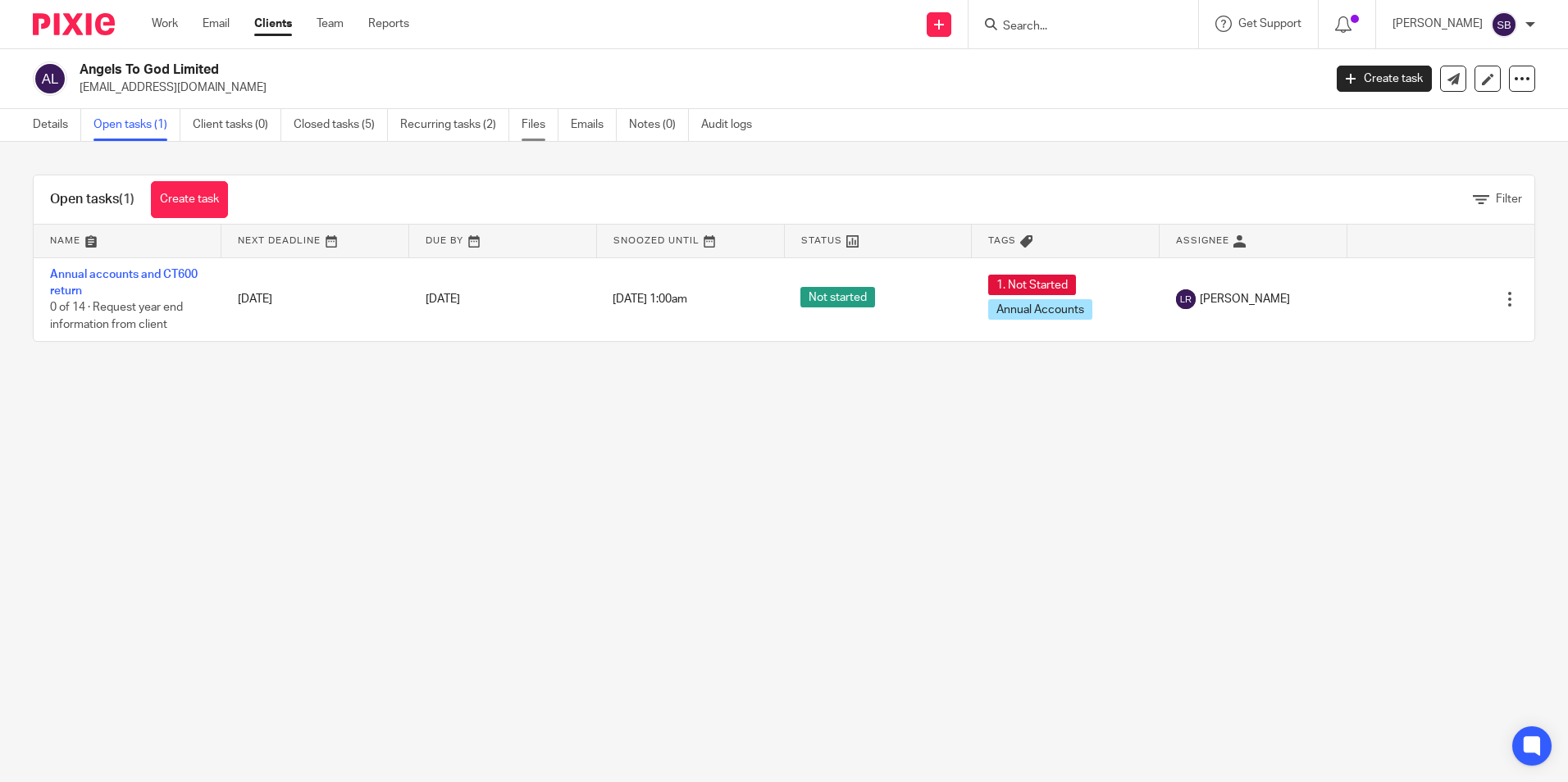
click at [547, 131] on link "Files" at bounding box center [540, 125] width 37 height 32
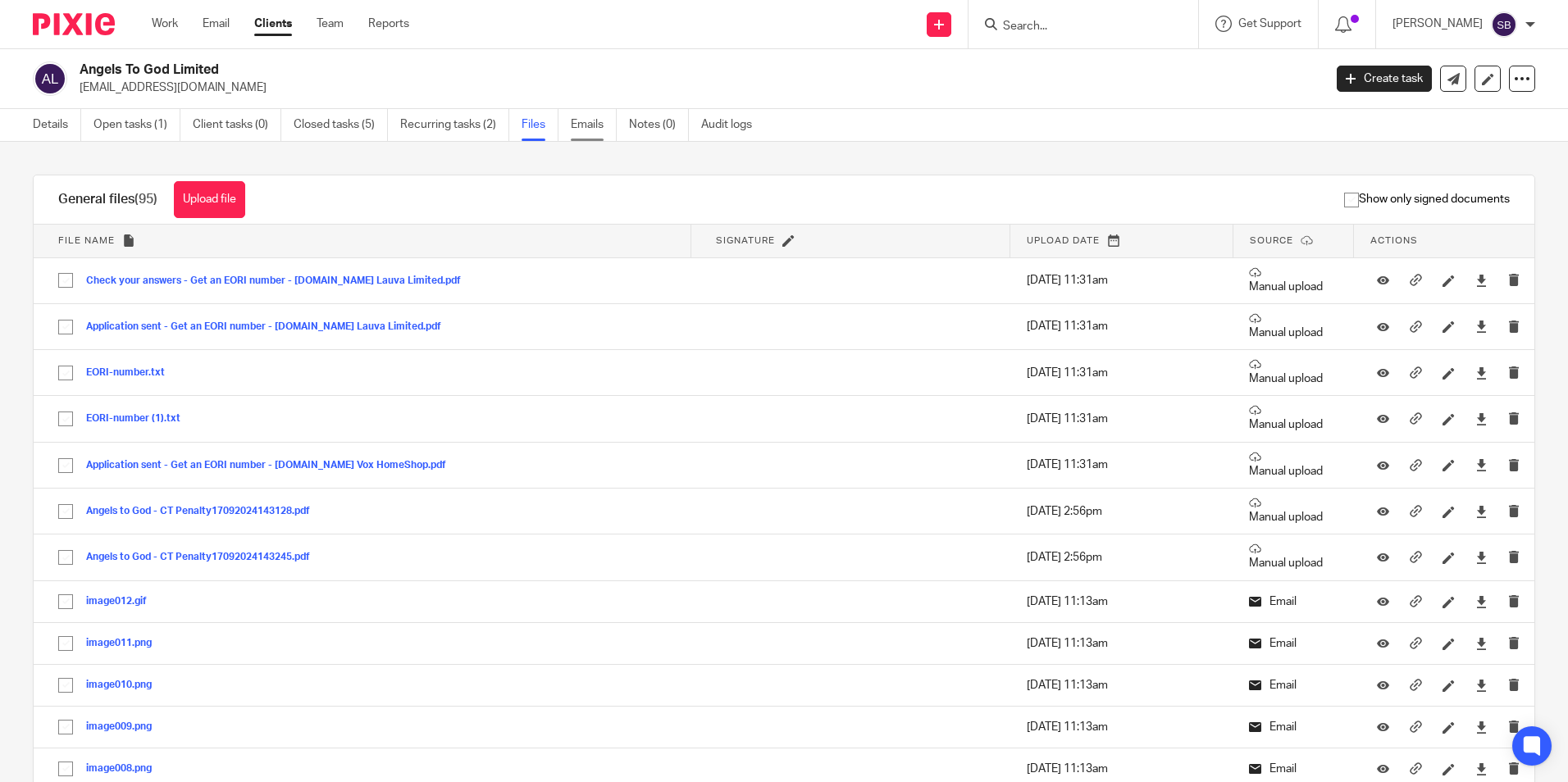
click at [593, 129] on link "Emails" at bounding box center [594, 125] width 46 height 32
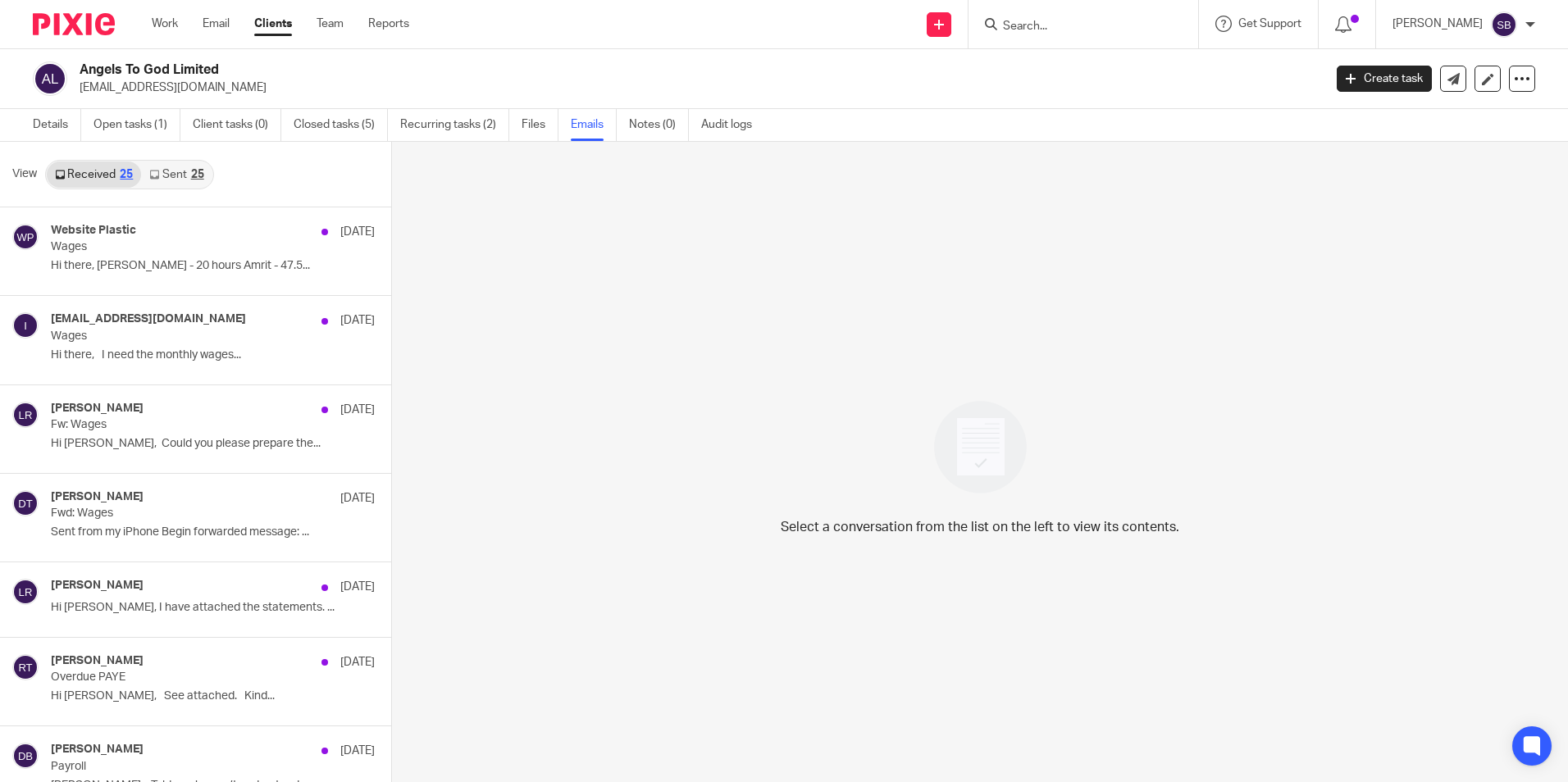
click at [173, 175] on link "Sent 25" at bounding box center [176, 175] width 71 height 27
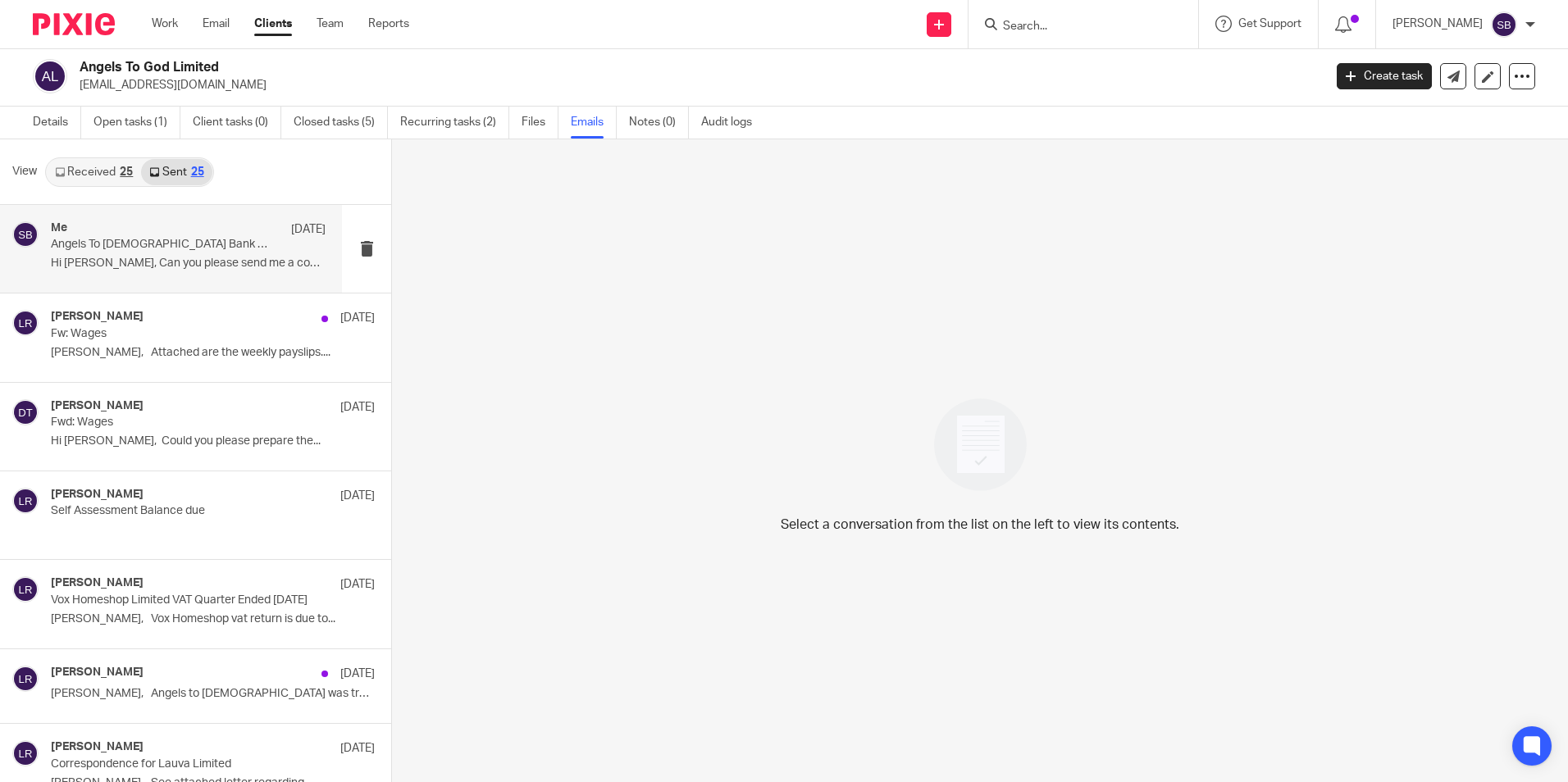
click at [160, 265] on p "Hi Jas, Can you please send me a copy of the..." at bounding box center [188, 263] width 275 height 14
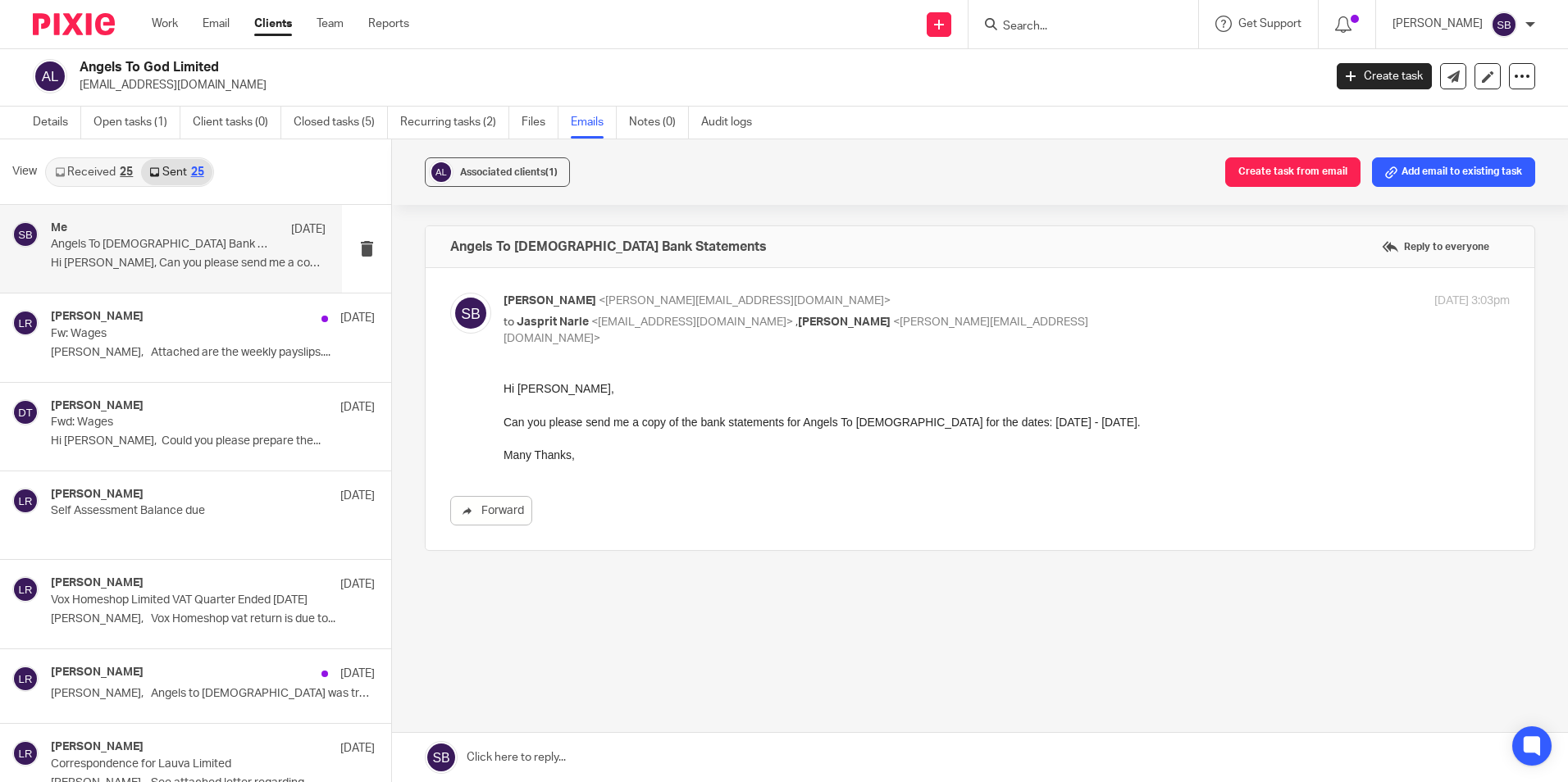
scroll to position [0, 0]
click at [164, 31] on link "Work" at bounding box center [165, 23] width 27 height 16
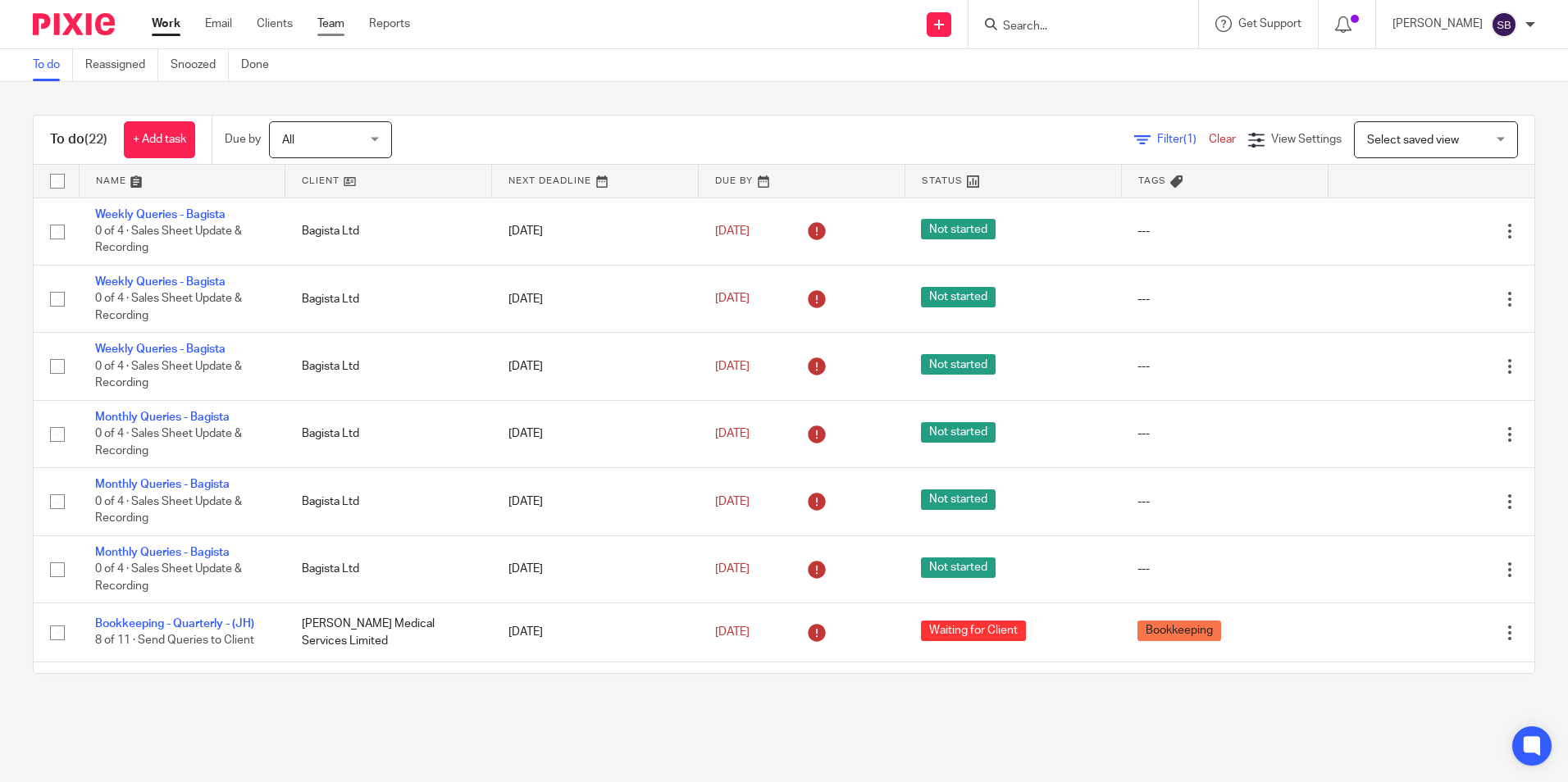
click at [326, 18] on link "Team" at bounding box center [331, 23] width 27 height 16
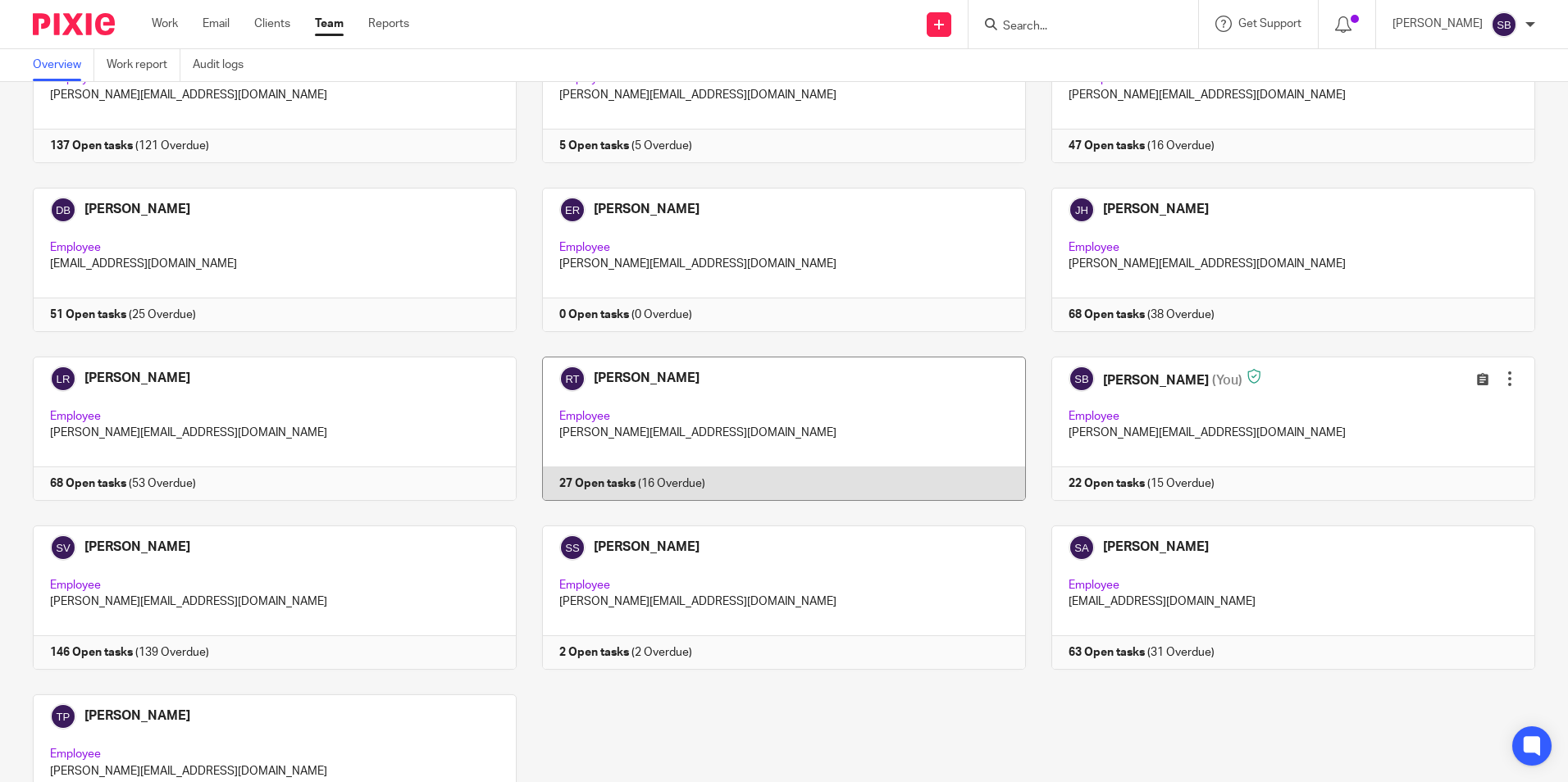
scroll to position [328, 0]
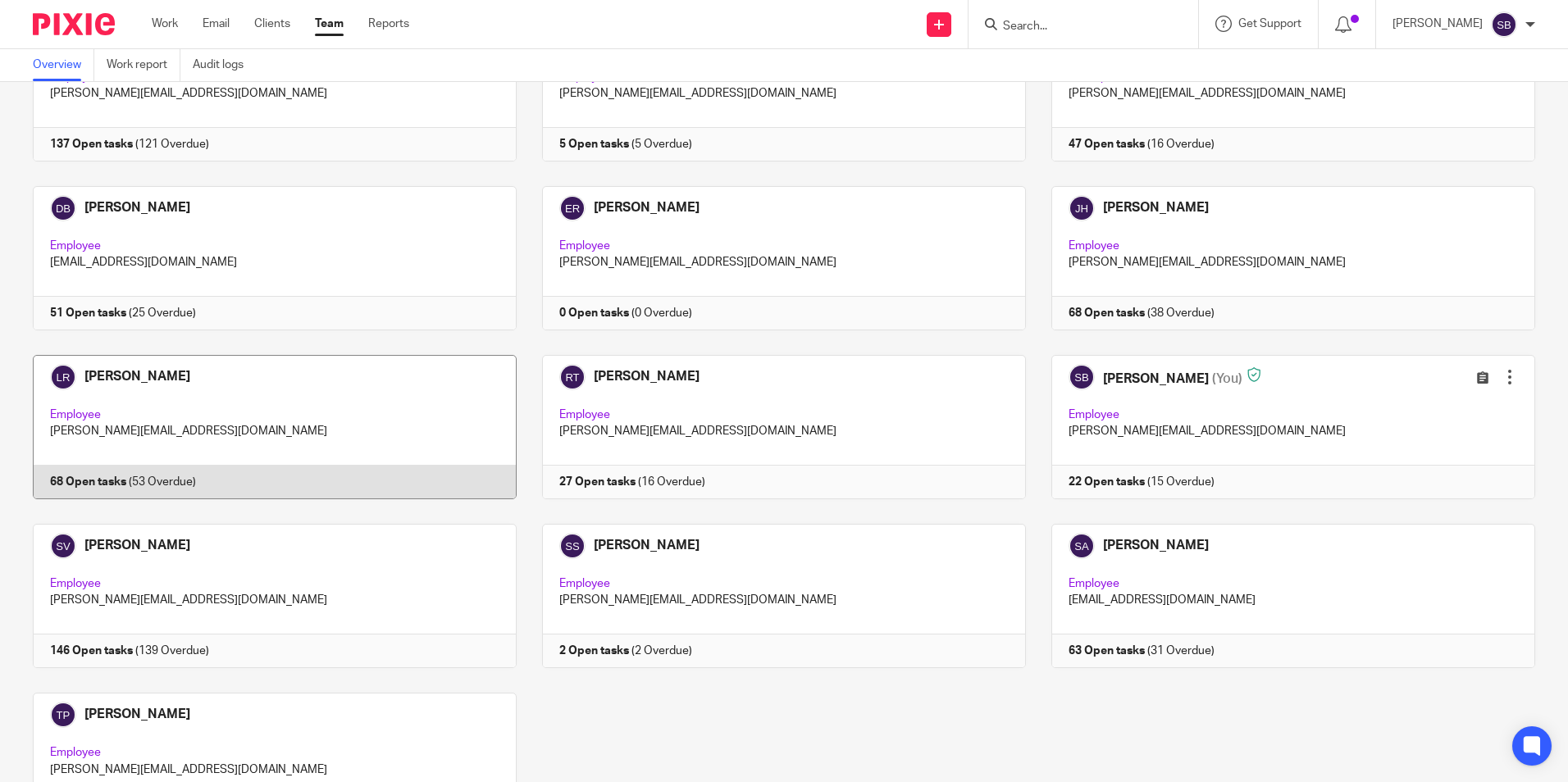
click at [314, 433] on link at bounding box center [262, 426] width 509 height 144
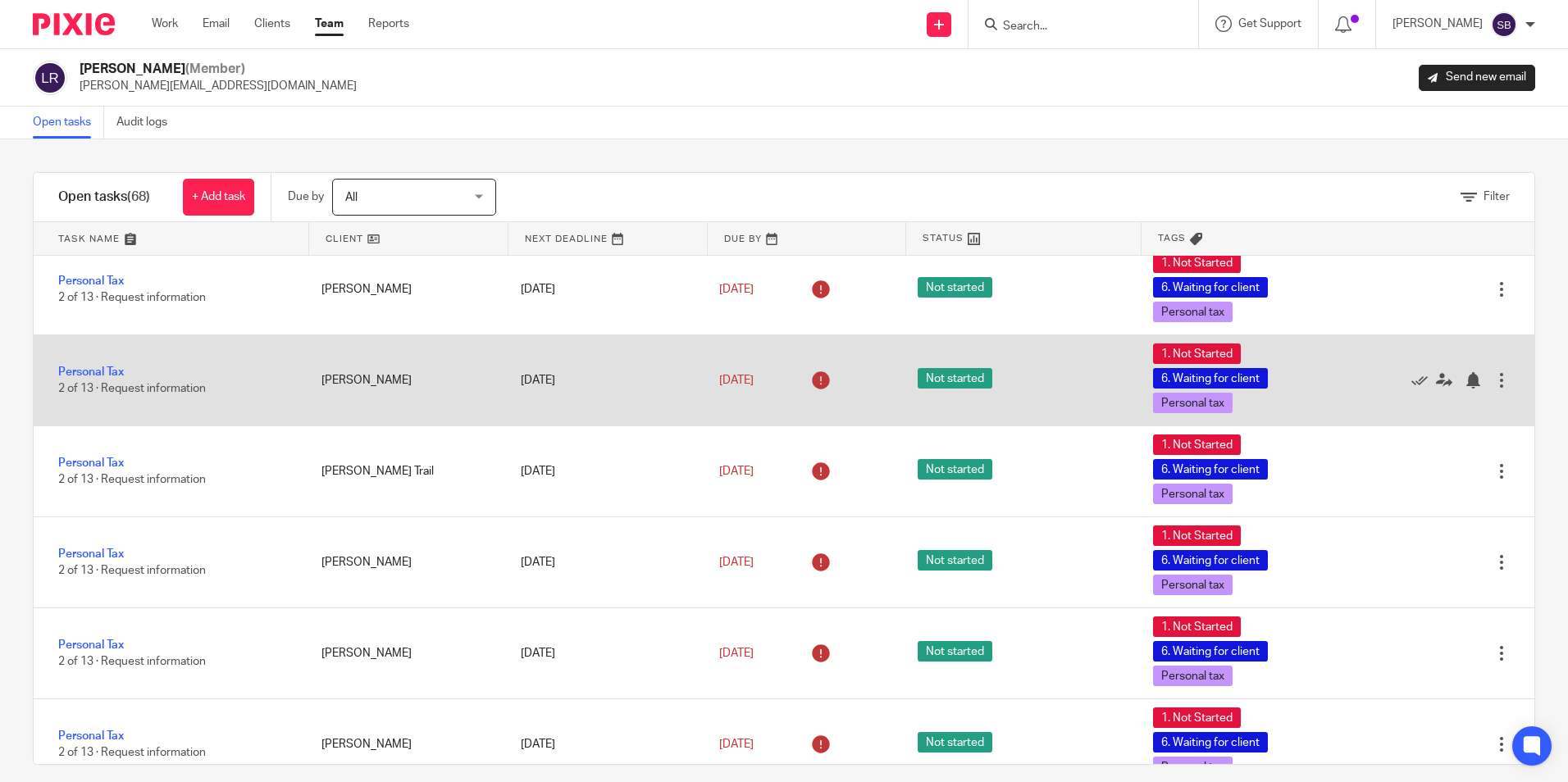
scroll to position [4751, 0]
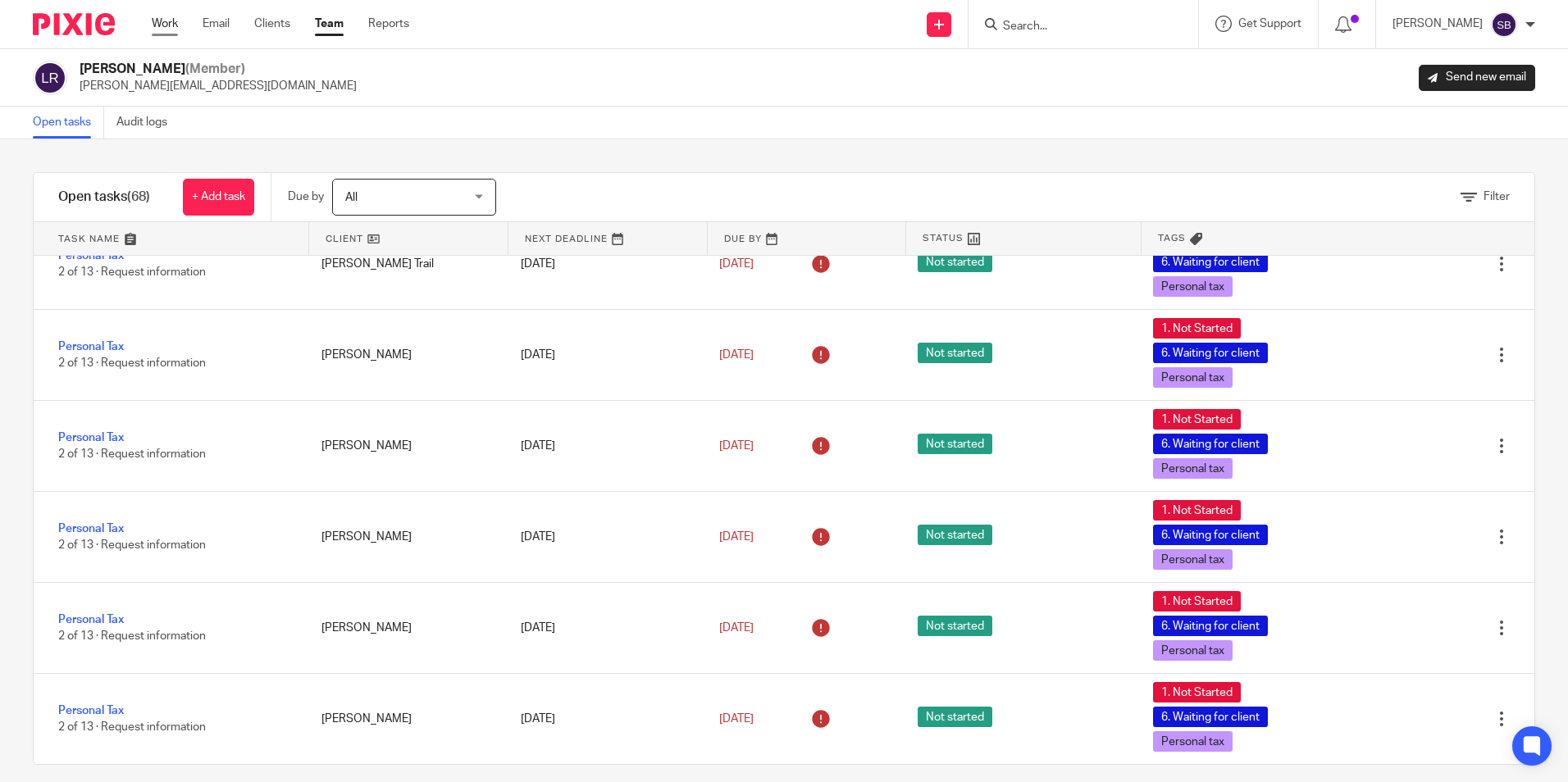
click at [167, 24] on link "Work" at bounding box center [165, 23] width 27 height 16
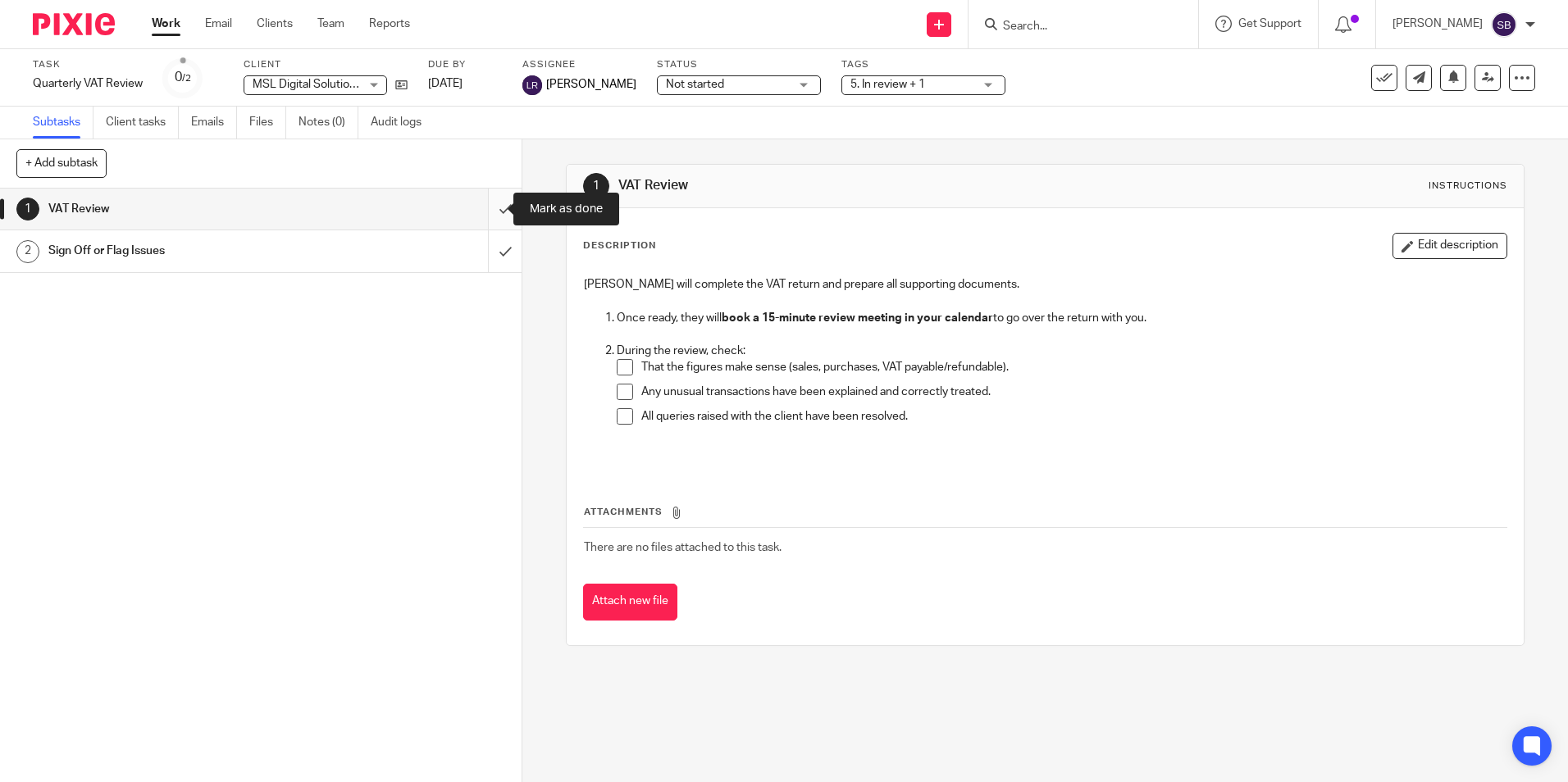
click at [485, 205] on input "submit" at bounding box center [260, 209] width 522 height 41
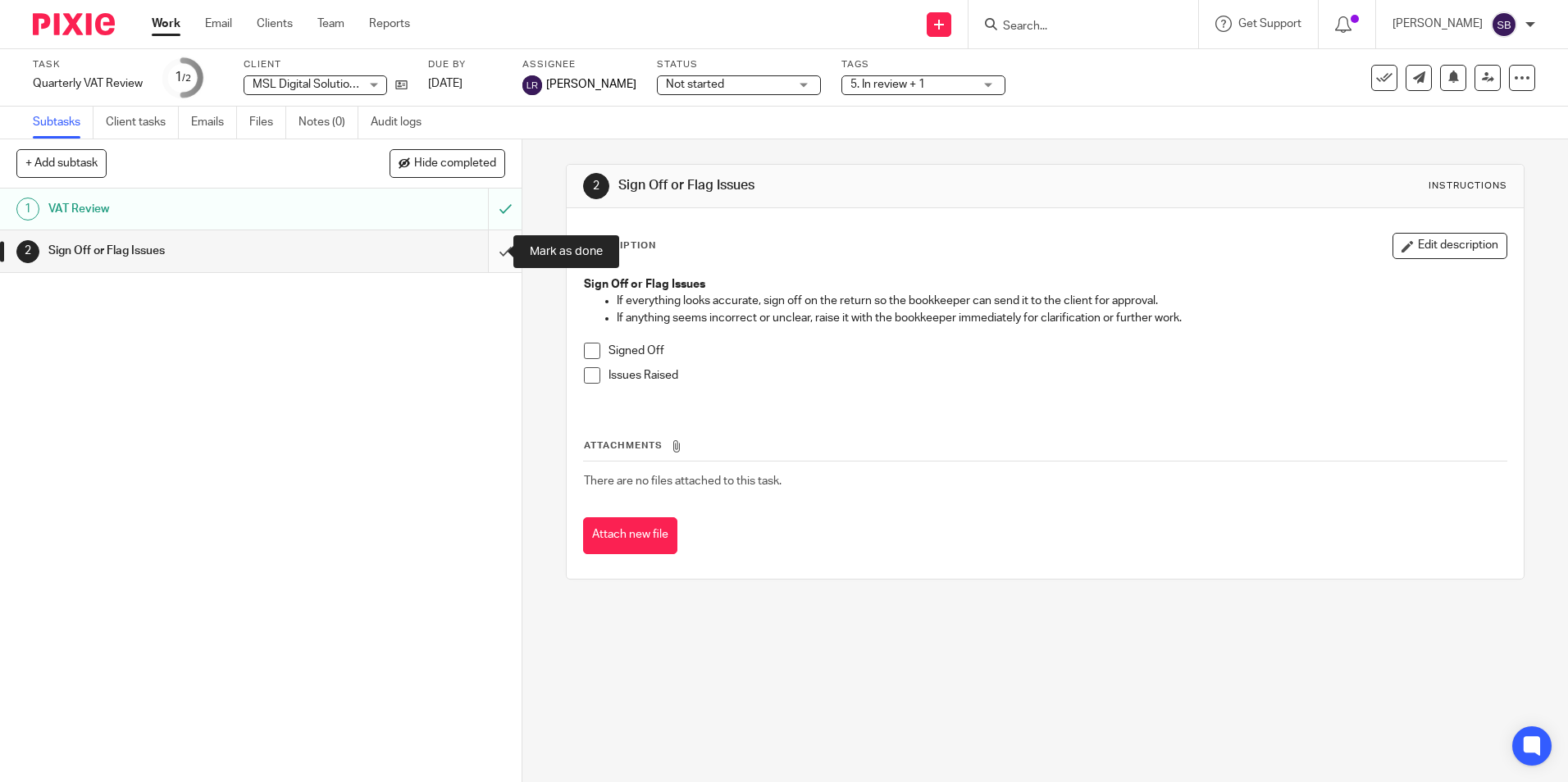
click at [489, 247] on input "submit" at bounding box center [260, 251] width 522 height 41
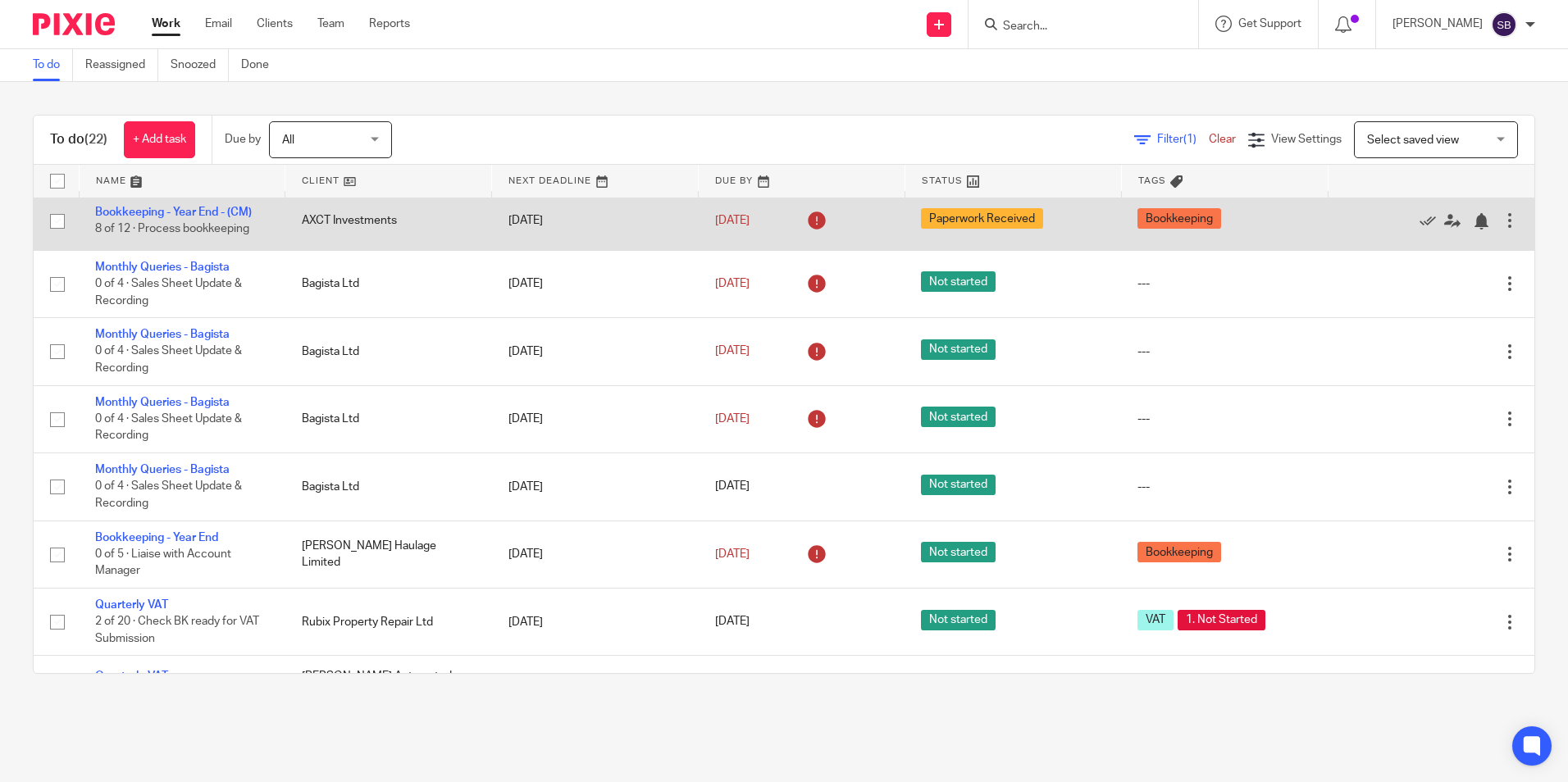
scroll to position [965, 0]
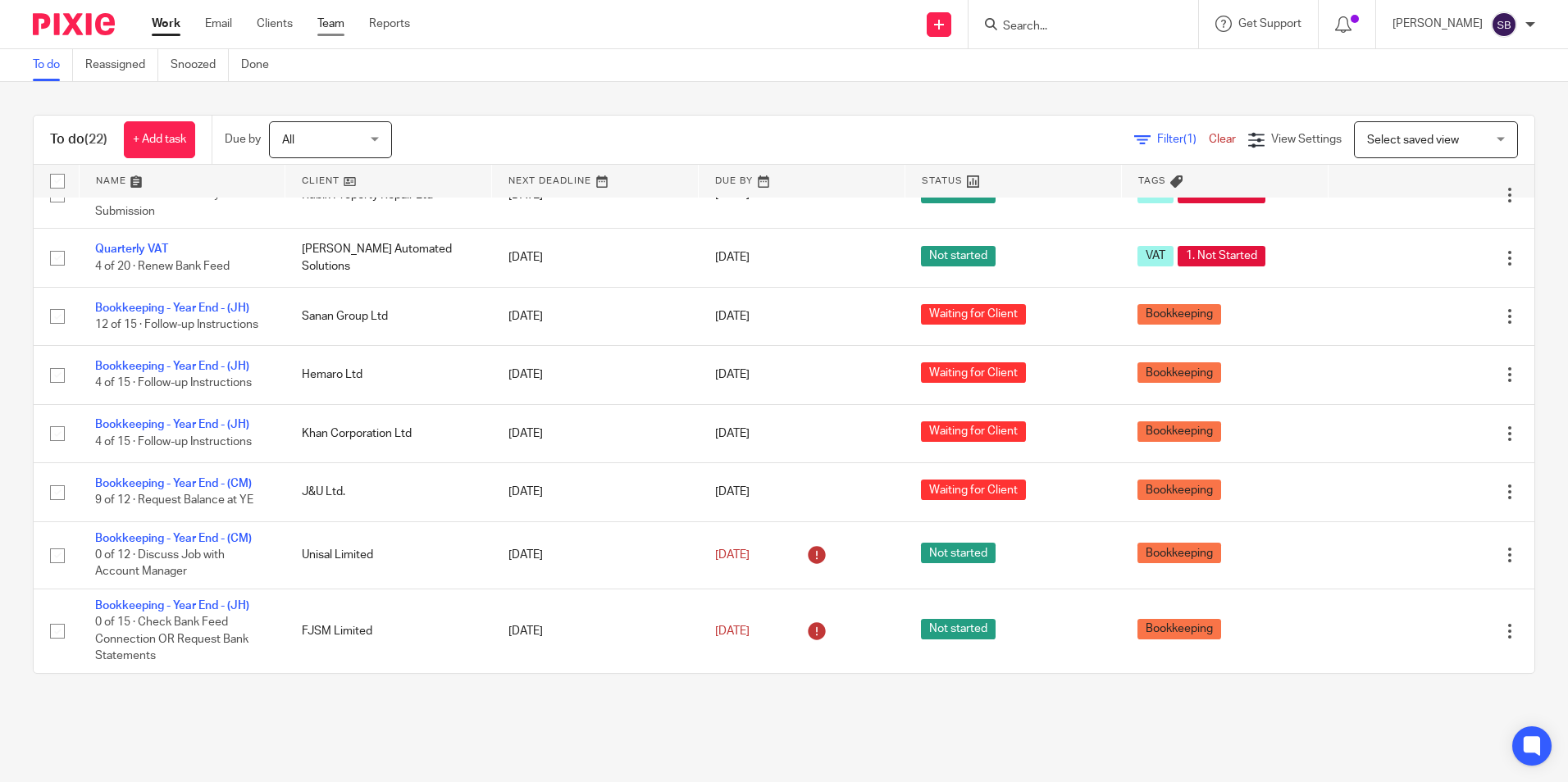
click at [337, 26] on link "Team" at bounding box center [331, 23] width 27 height 16
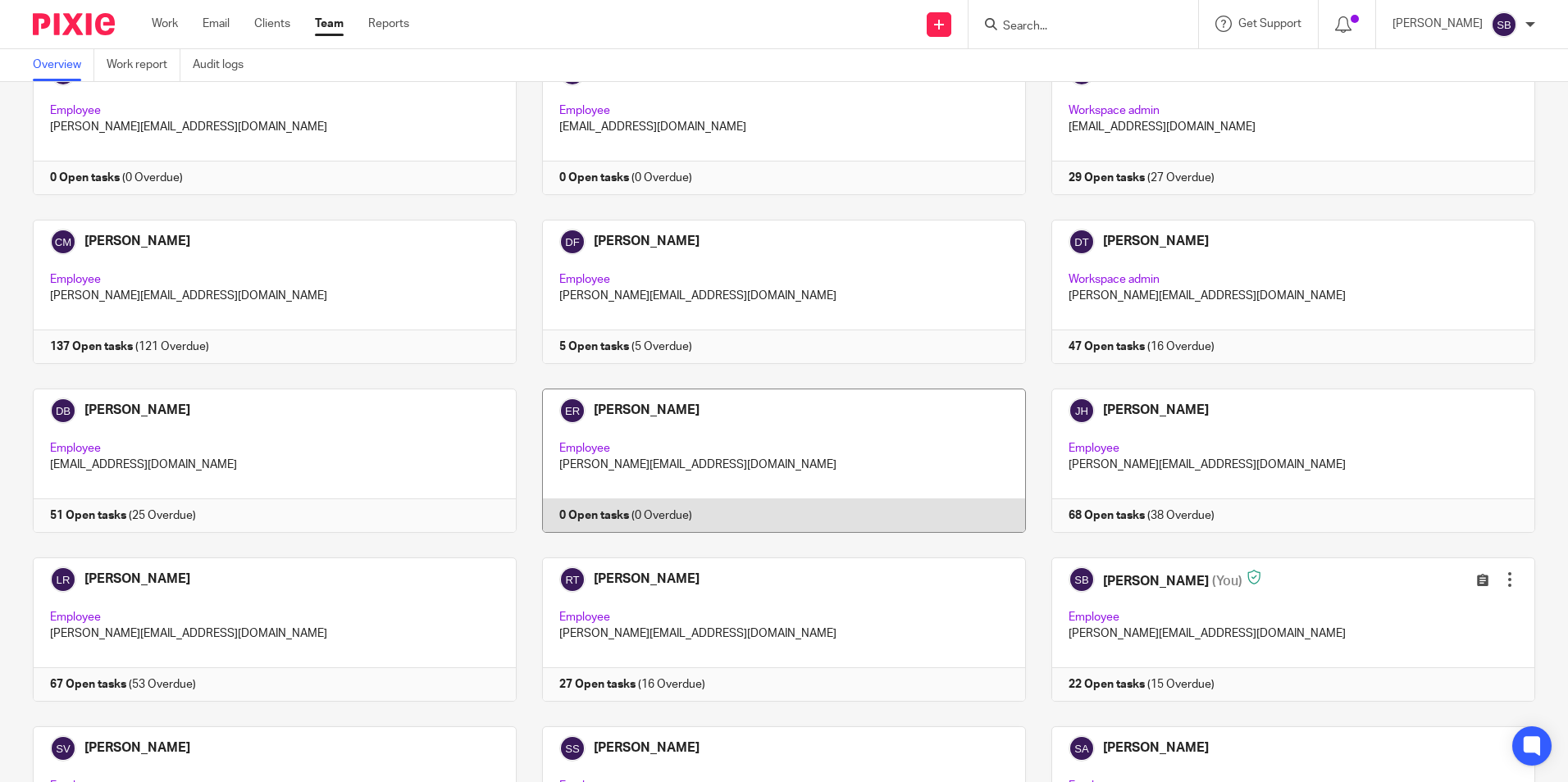
scroll to position [410, 0]
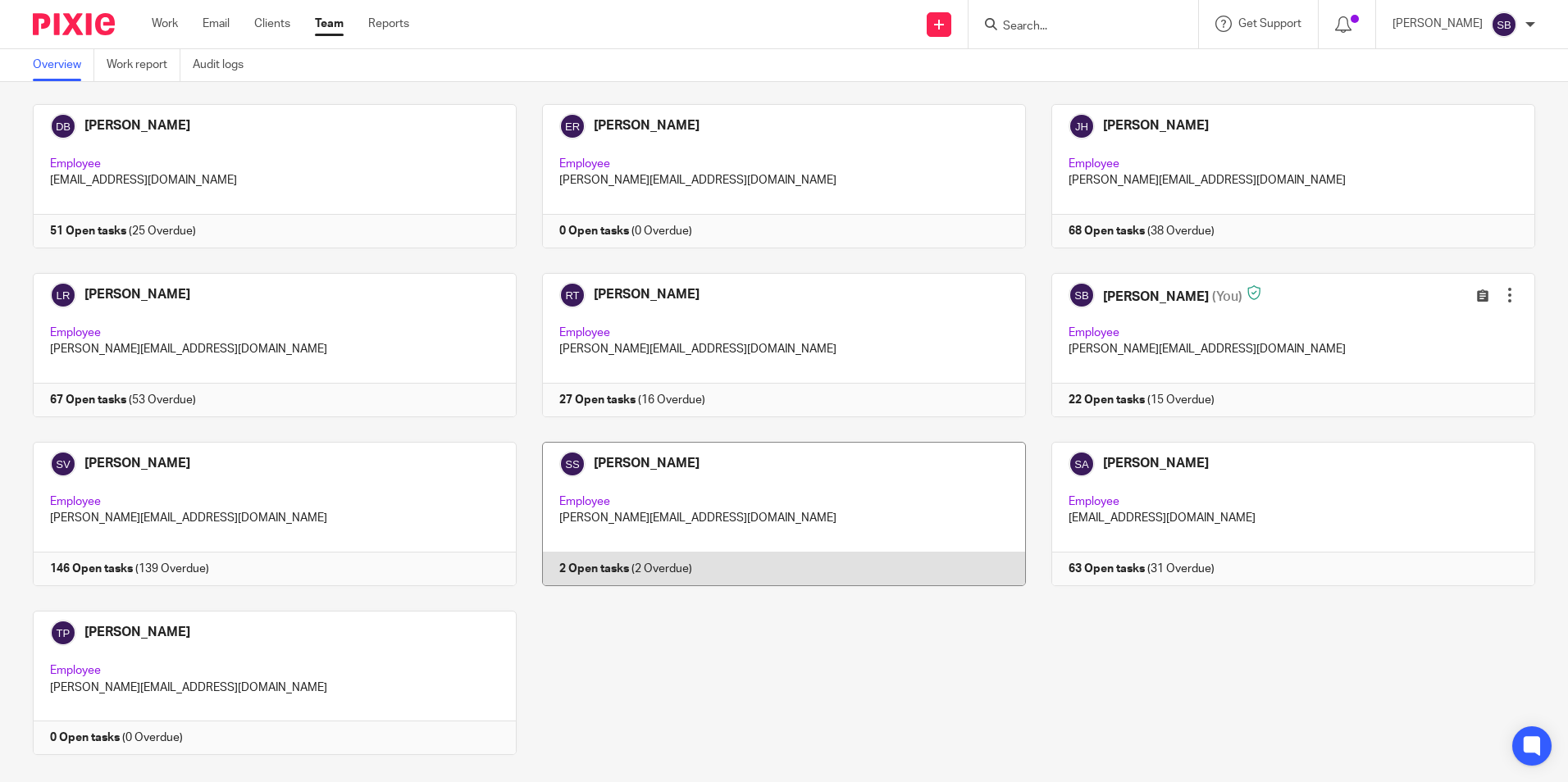
click at [872, 489] on link at bounding box center [772, 514] width 509 height 144
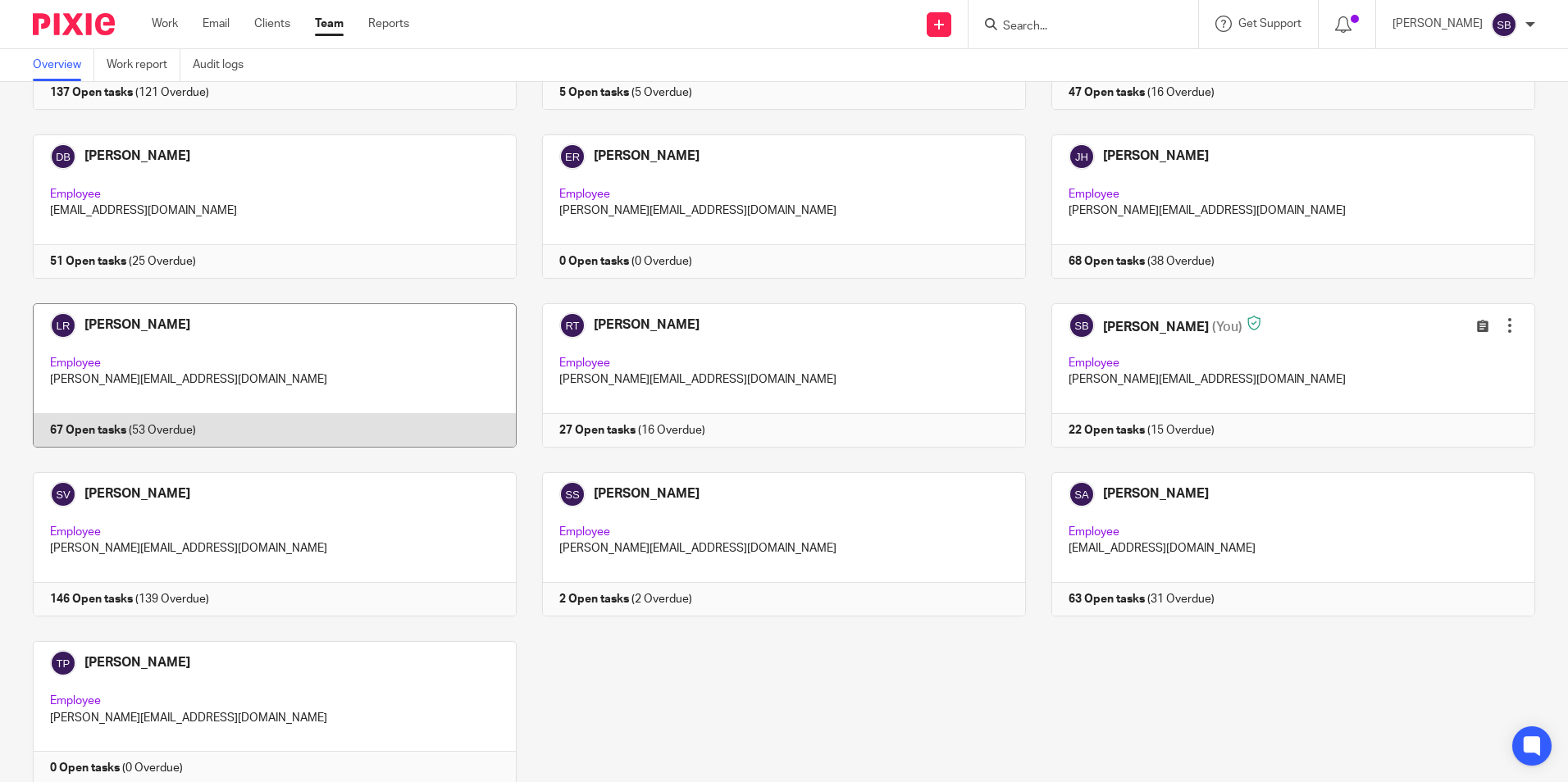
scroll to position [441, 0]
